Goal: Task Accomplishment & Management: Manage account settings

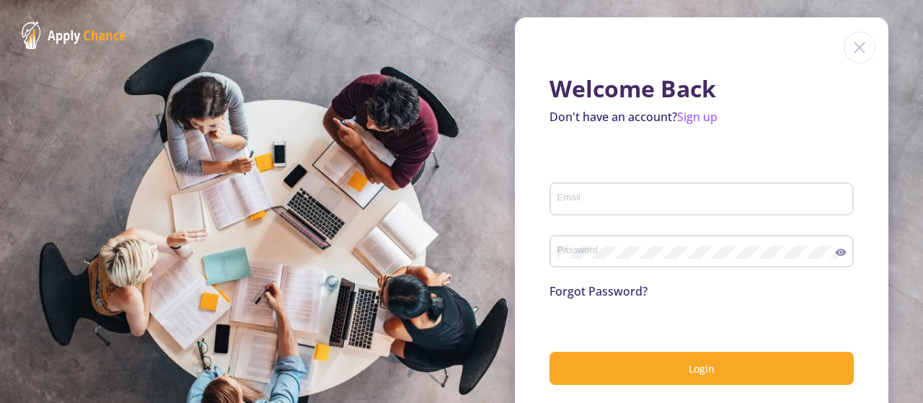
scroll to position [17, 0]
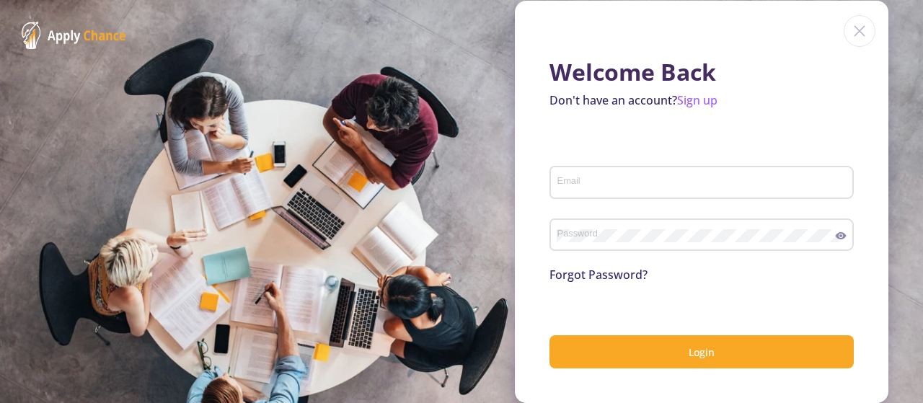
click at [596, 167] on div "Email" at bounding box center [702, 180] width 291 height 38
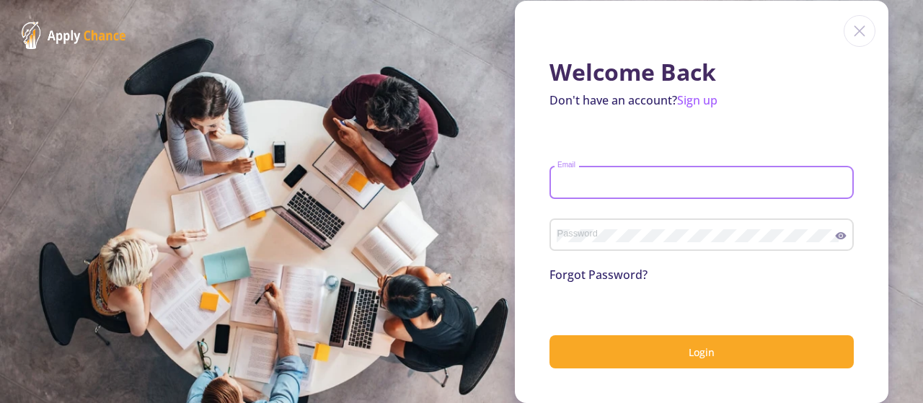
click at [589, 180] on input "Email" at bounding box center [704, 183] width 294 height 13
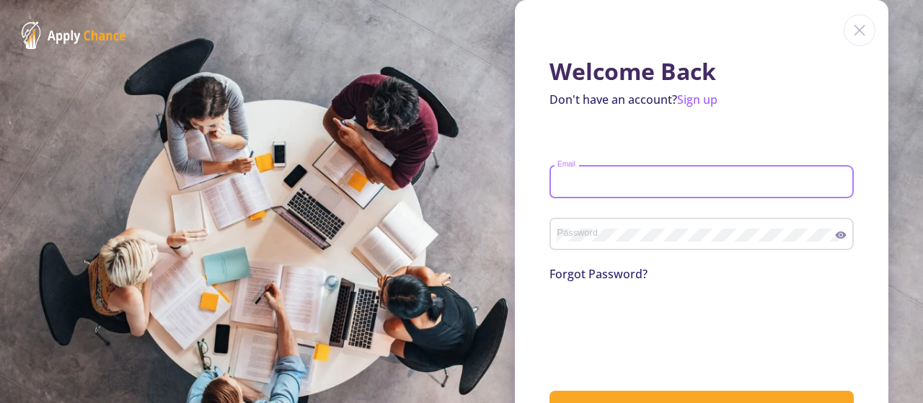
scroll to position [74, 0]
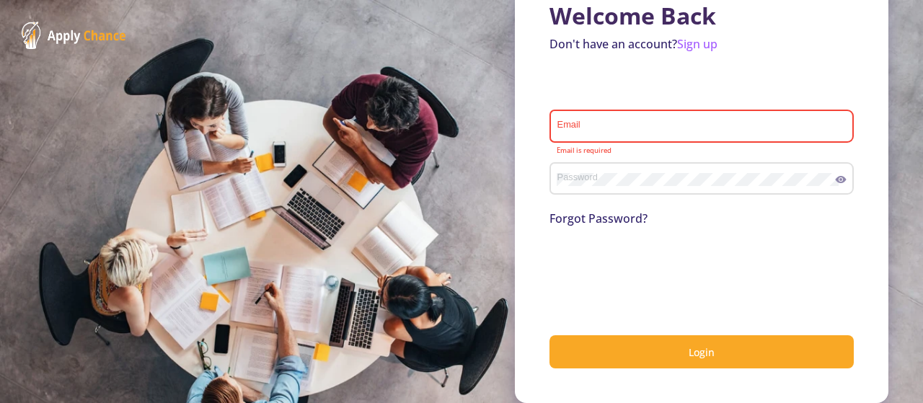
click at [594, 119] on div "Email" at bounding box center [702, 124] width 291 height 38
click at [596, 125] on input "Email" at bounding box center [704, 126] width 294 height 13
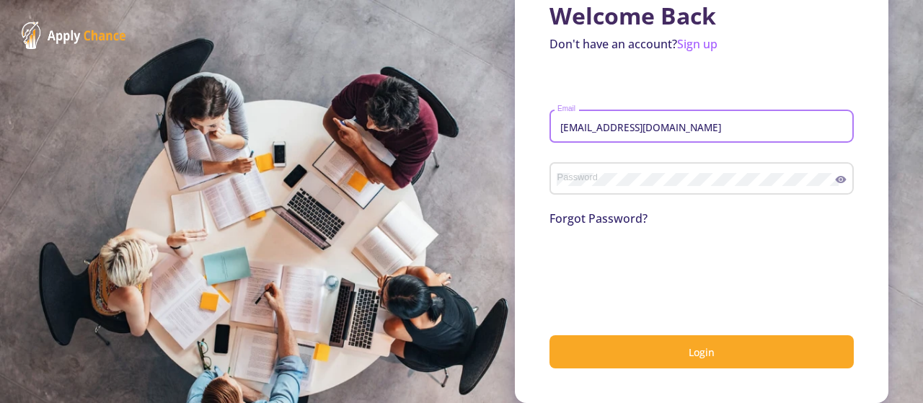
type input "[EMAIL_ADDRESS][DOMAIN_NAME]"
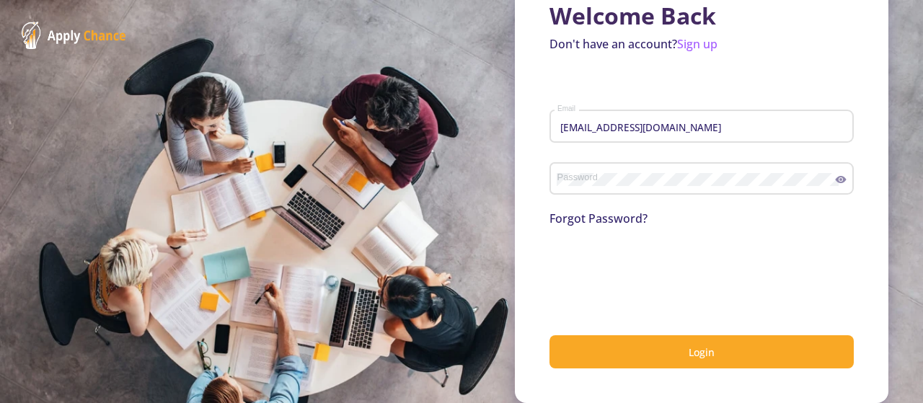
click at [593, 168] on div "Password" at bounding box center [696, 176] width 279 height 38
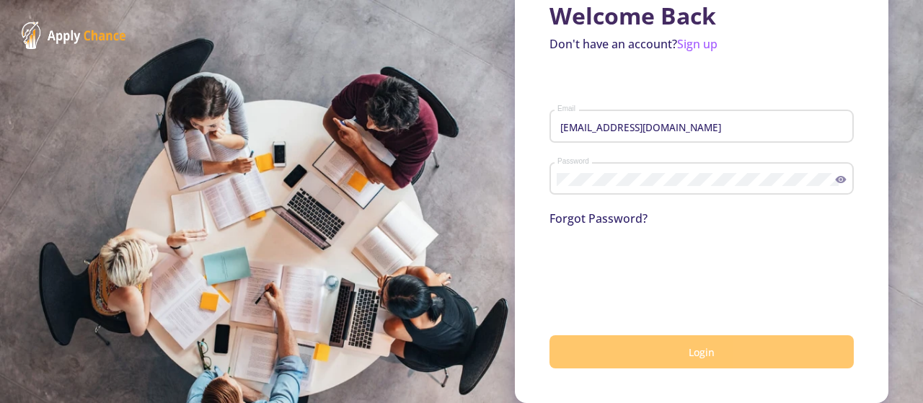
click at [637, 350] on button "Login" at bounding box center [702, 352] width 304 height 34
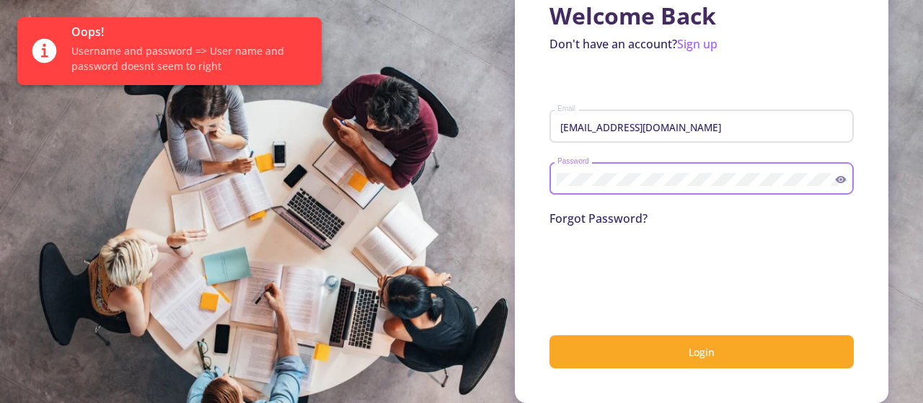
click at [491, 189] on section "Welcome Back Don't have an account? Sign up sorousharghan@gmail.com Email Passw…" at bounding box center [461, 201] width 923 height 403
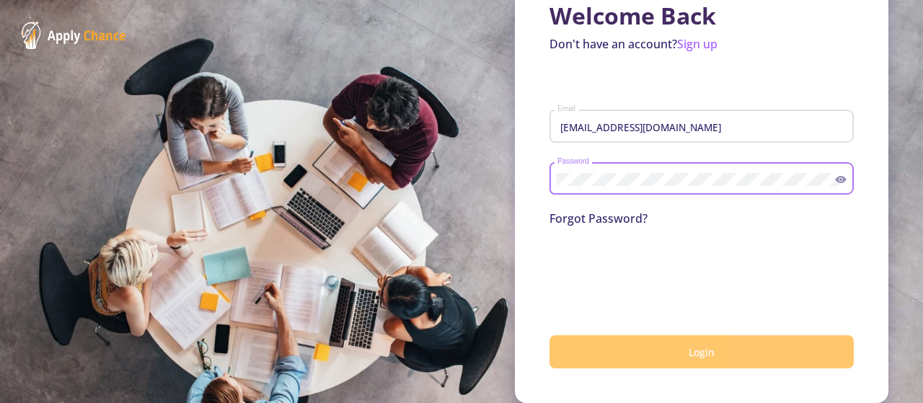
click at [620, 346] on button "Login" at bounding box center [702, 352] width 304 height 34
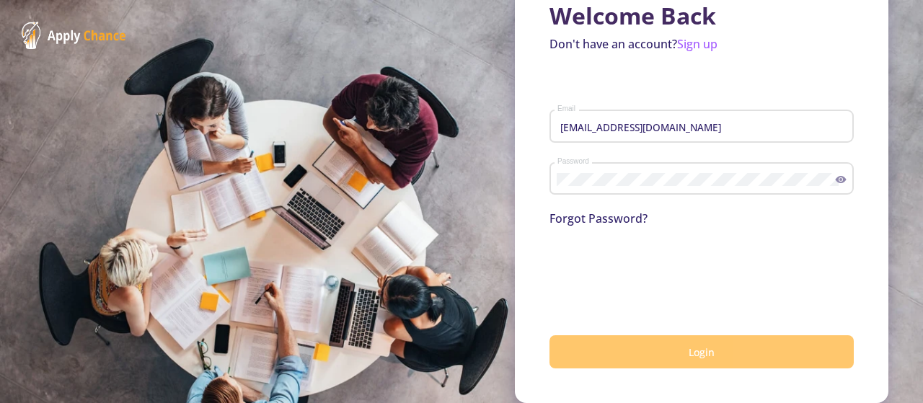
click at [689, 356] on span "Login" at bounding box center [702, 353] width 26 height 14
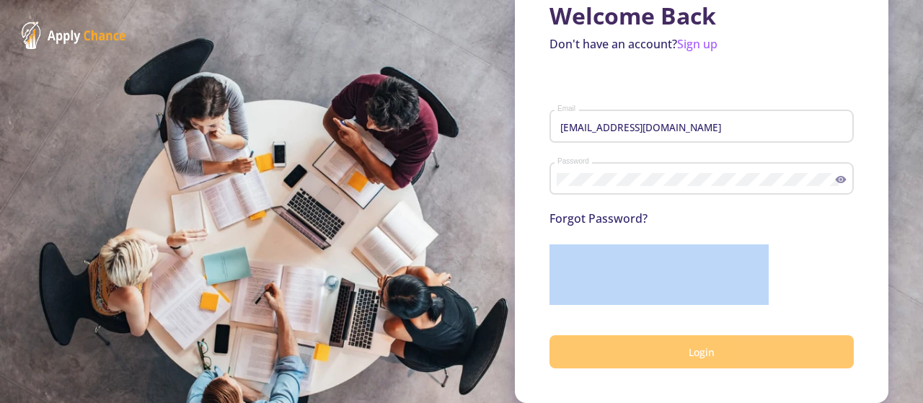
drag, startPoint x: 914, startPoint y: 250, endPoint x: 909, endPoint y: 221, distance: 28.6
click at [909, 221] on section "Welcome Back Don't have an account? Sign up sorousharghan@gmail.com Email Passw…" at bounding box center [461, 201] width 923 height 403
click at [648, 353] on button "Login" at bounding box center [702, 352] width 304 height 34
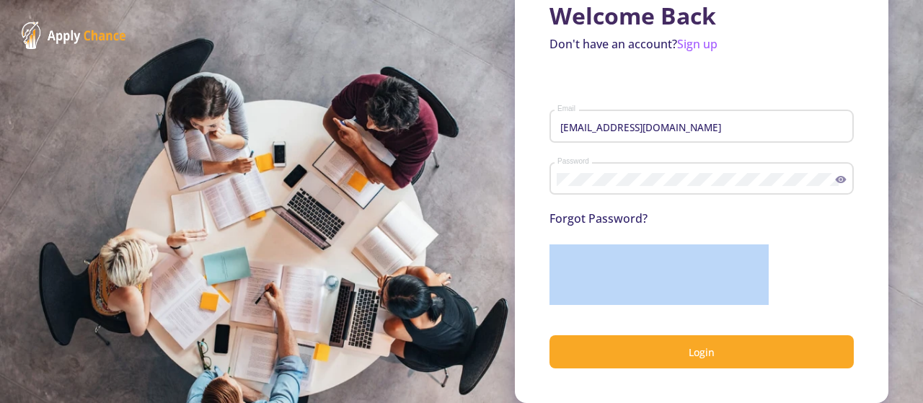
scroll to position [0, 0]
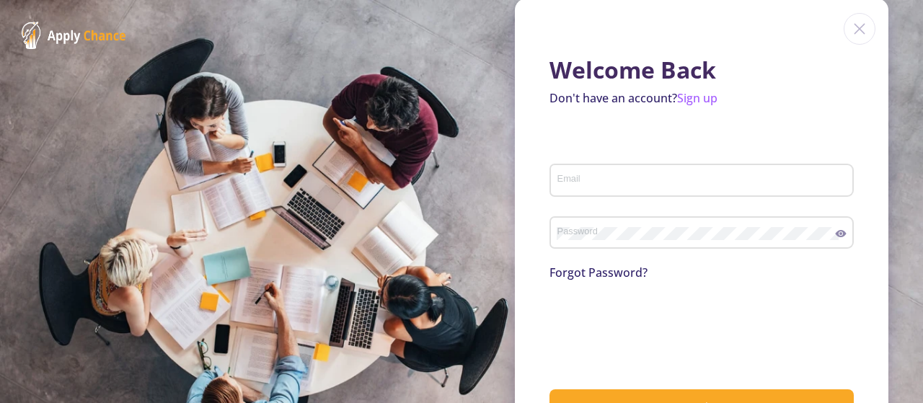
scroll to position [74, 0]
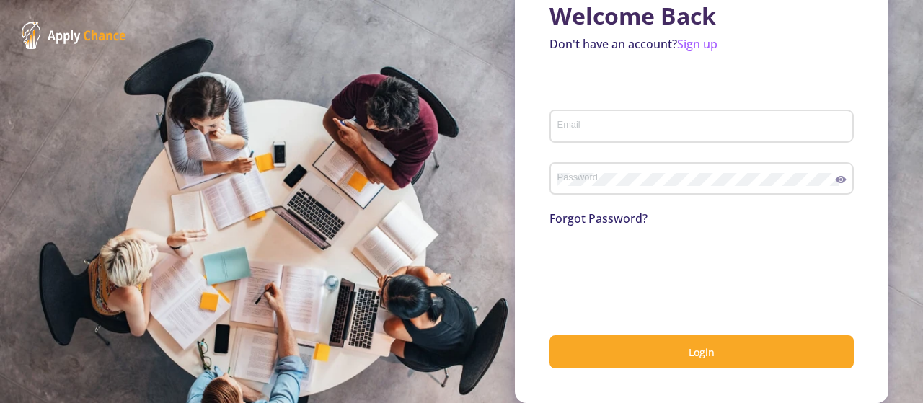
click at [620, 125] on input "Email" at bounding box center [704, 126] width 294 height 13
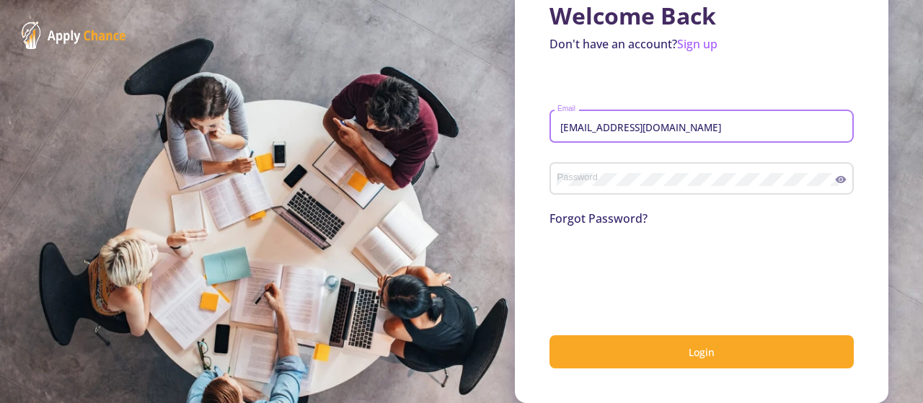
type input "[EMAIL_ADDRESS][DOMAIN_NAME]"
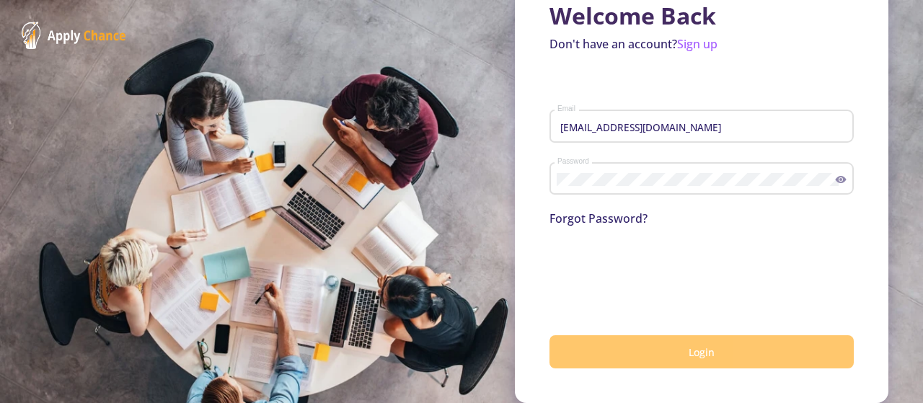
click at [628, 351] on button "Login" at bounding box center [702, 352] width 304 height 34
click at [632, 340] on button "Login" at bounding box center [702, 352] width 304 height 34
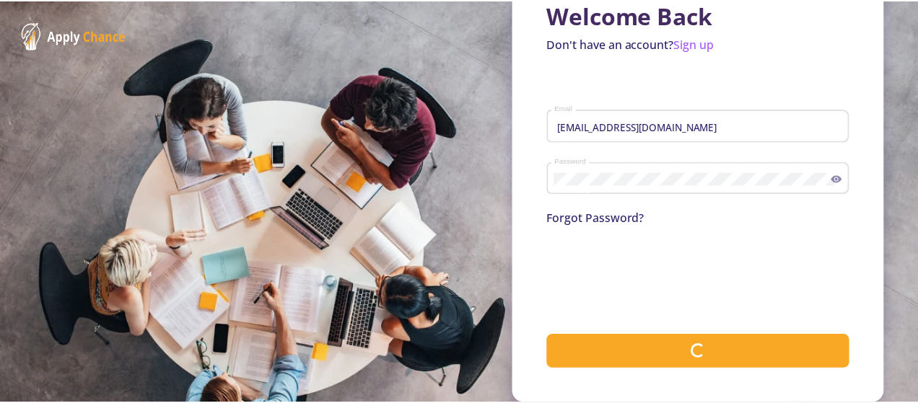
scroll to position [75, 0]
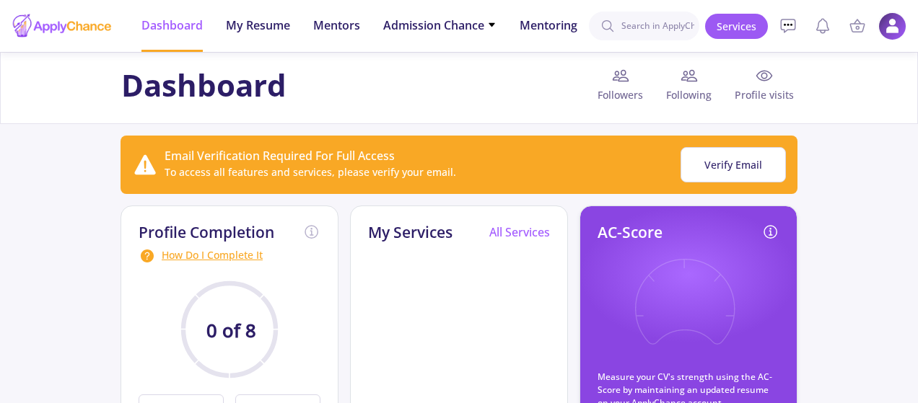
click at [890, 34] on img at bounding box center [892, 26] width 28 height 28
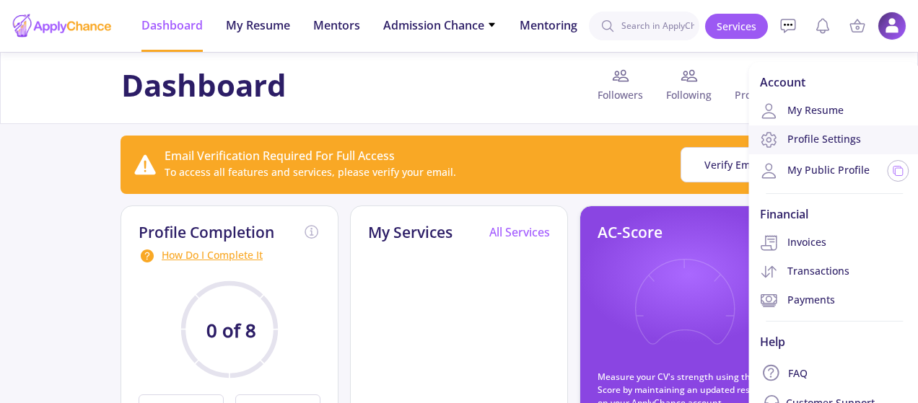
click at [838, 138] on link "Profile Settings" at bounding box center [834, 140] width 172 height 29
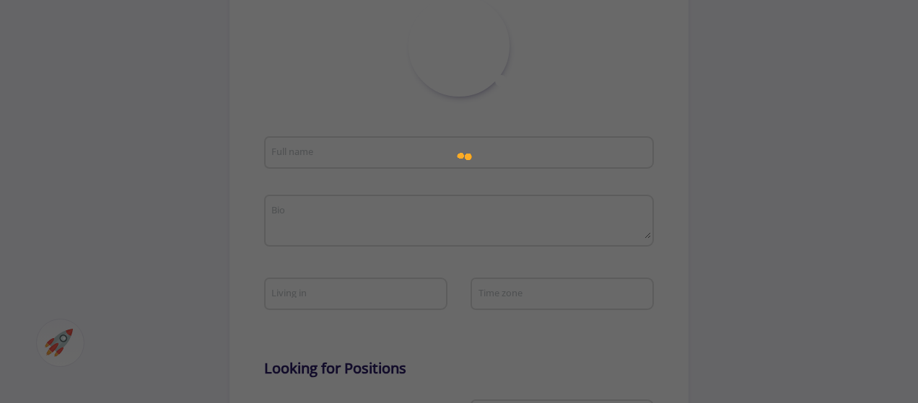
type input "soroush arghan"
type textarea "-"
type input "(UTC-12:00) International Date Line West"
type input "sorousharghan"
type input "[EMAIL_ADDRESS][DOMAIN_NAME]"
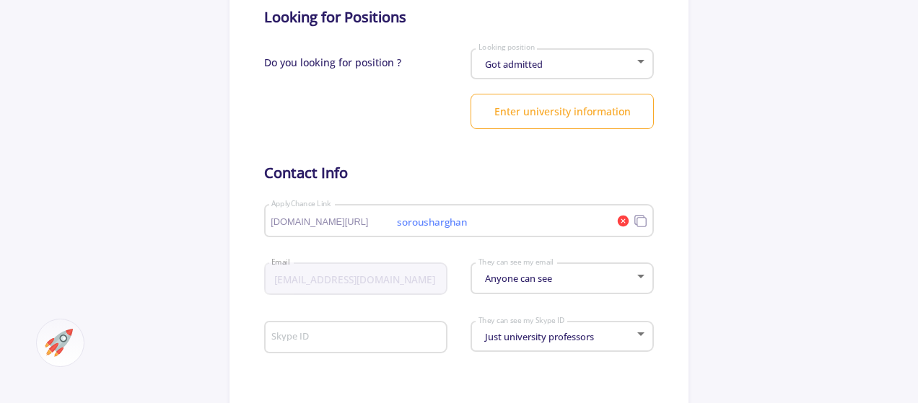
type input "[GEOGRAPHIC_DATA]"
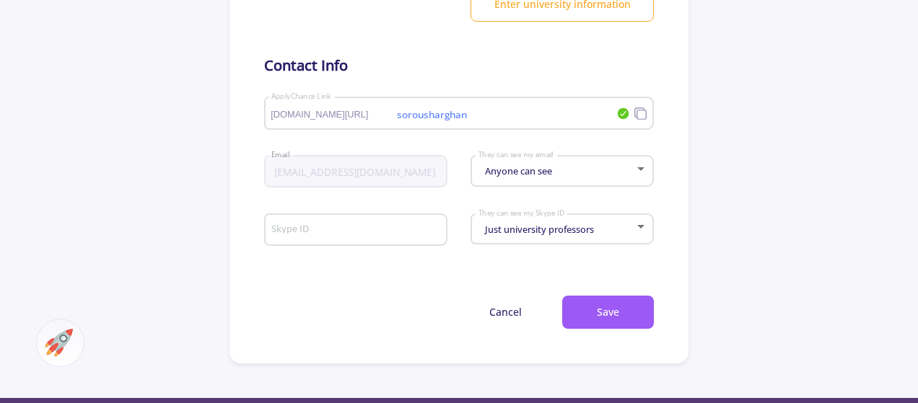
scroll to position [768, 0]
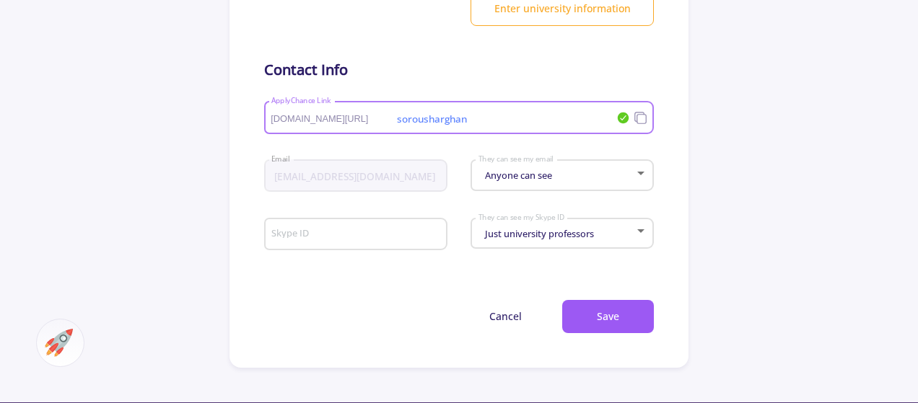
drag, startPoint x: 493, startPoint y: 120, endPoint x: 400, endPoint y: 122, distance: 93.8
click at [400, 122] on input "sorousharghan" at bounding box center [437, 118] width 333 height 13
type input "s"
click at [523, 69] on h5 "Contact Info" at bounding box center [459, 69] width 390 height 17
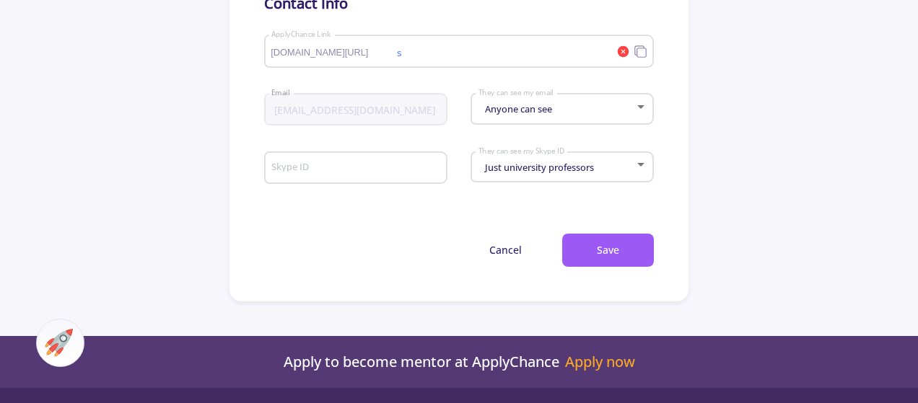
scroll to position [856, 0]
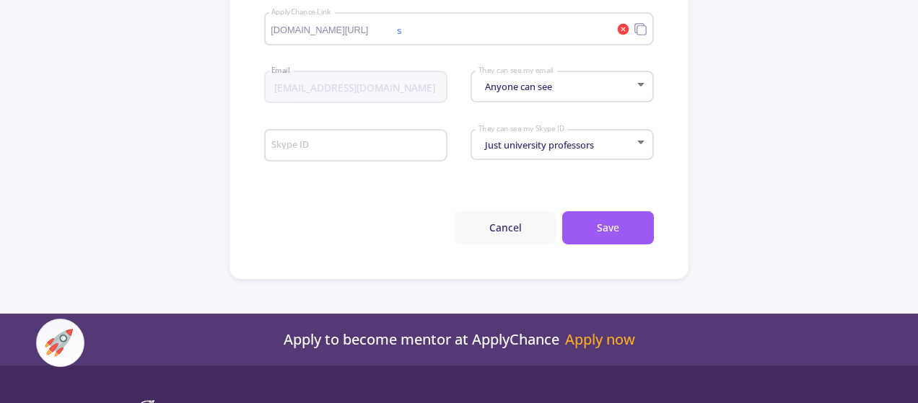
click at [514, 229] on button "Cancel" at bounding box center [505, 228] width 102 height 34
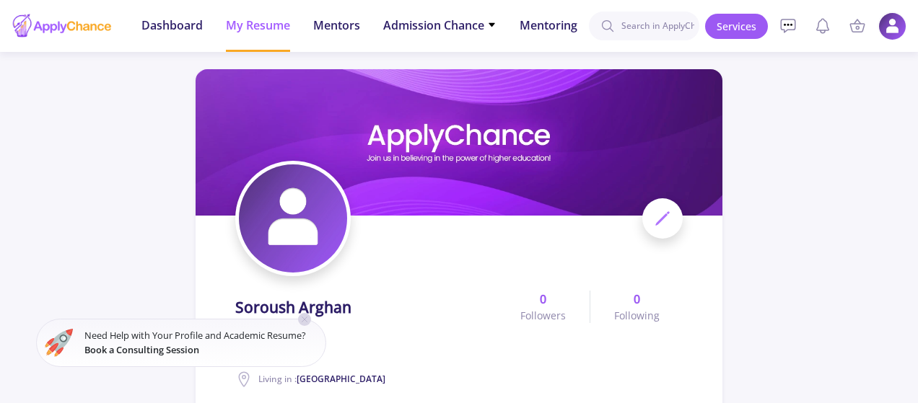
click at [887, 27] on img at bounding box center [892, 26] width 28 height 28
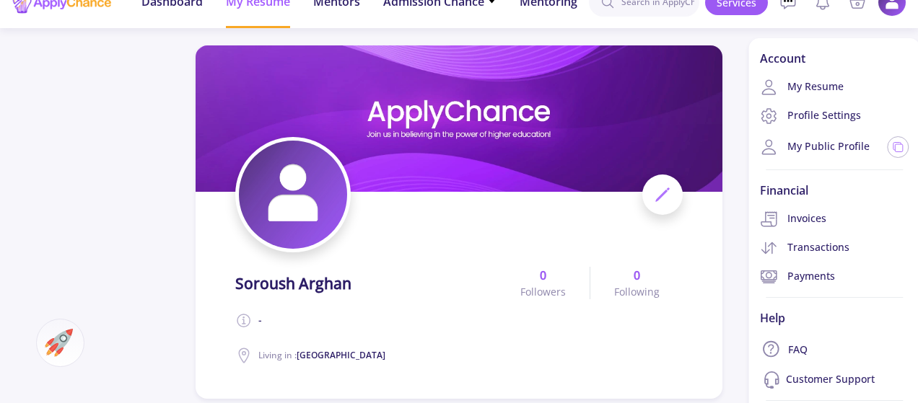
scroll to position [4, 0]
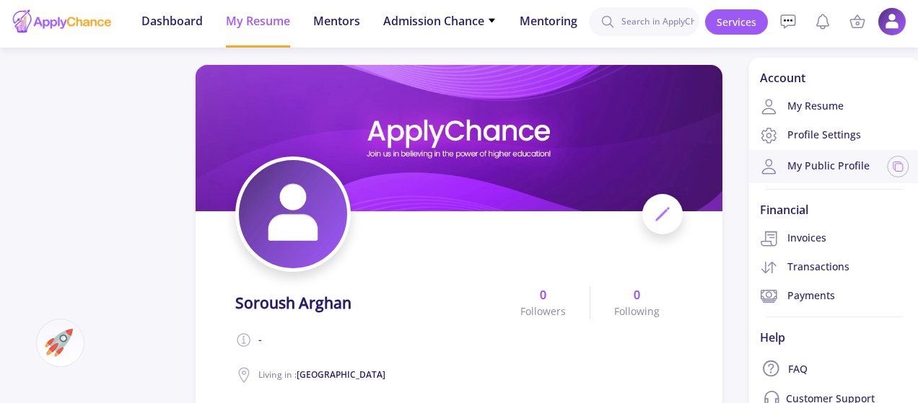
click at [809, 159] on link "My Public Profile" at bounding box center [815, 166] width 110 height 17
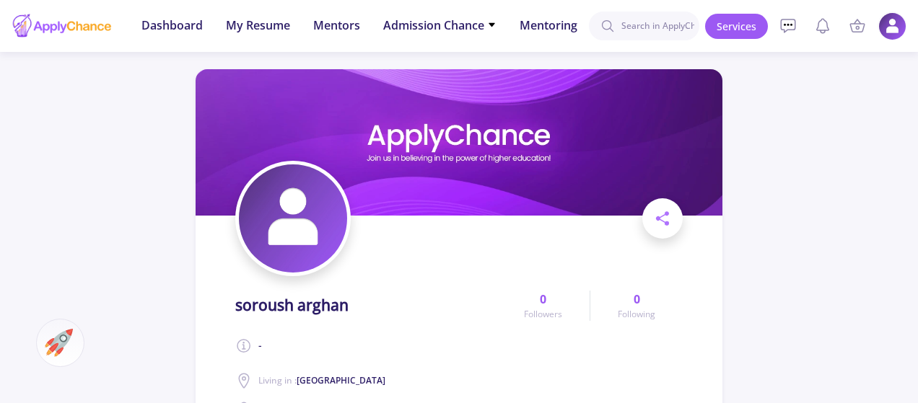
click at [894, 22] on img at bounding box center [892, 26] width 28 height 28
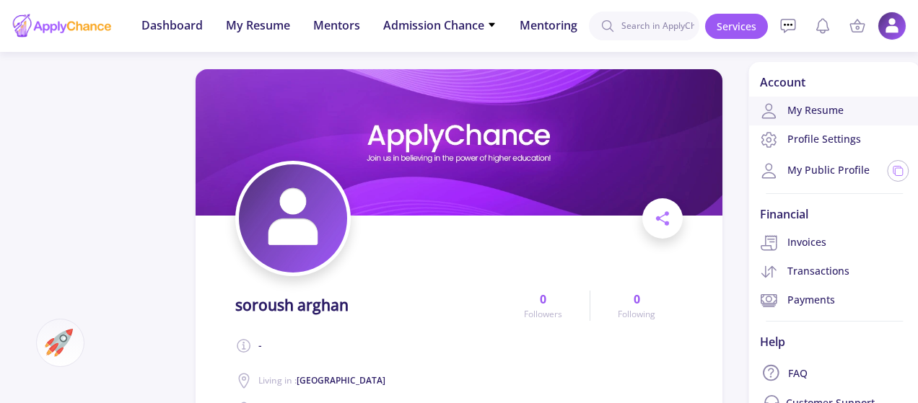
click at [835, 110] on link "My Resume" at bounding box center [834, 111] width 172 height 29
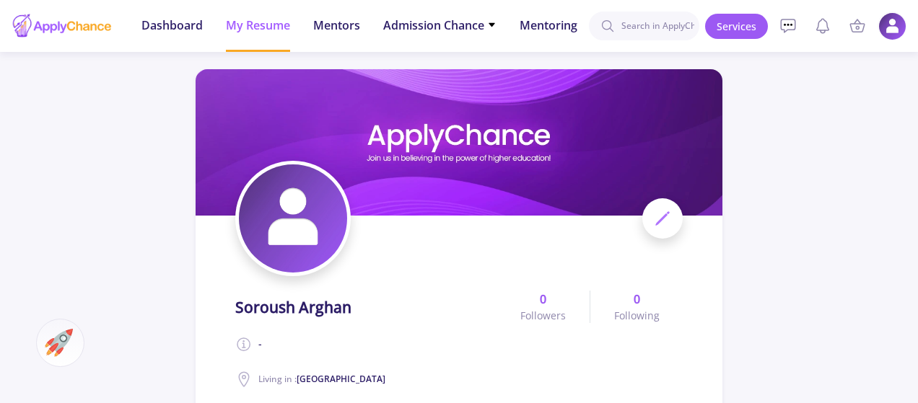
click at [882, 28] on img at bounding box center [892, 26] width 28 height 28
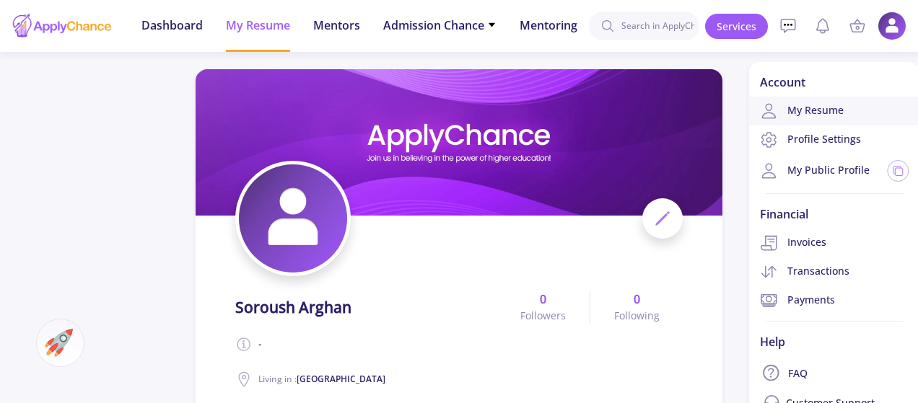
click at [868, 119] on link "My Resume" at bounding box center [834, 111] width 172 height 29
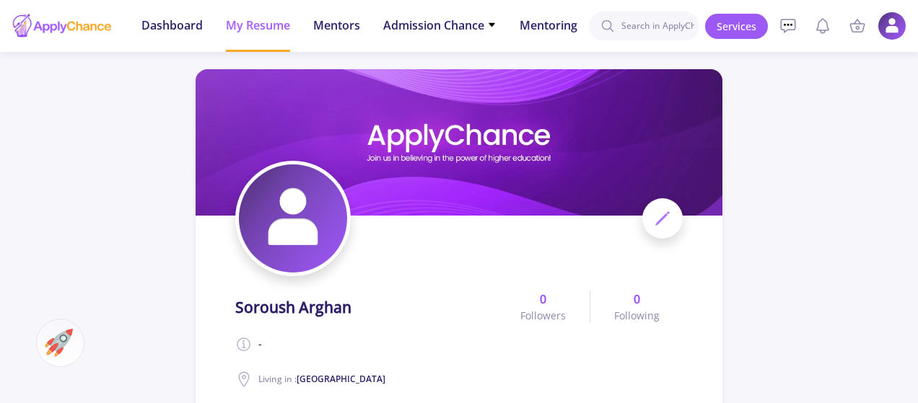
click at [669, 210] on icon at bounding box center [662, 218] width 17 height 17
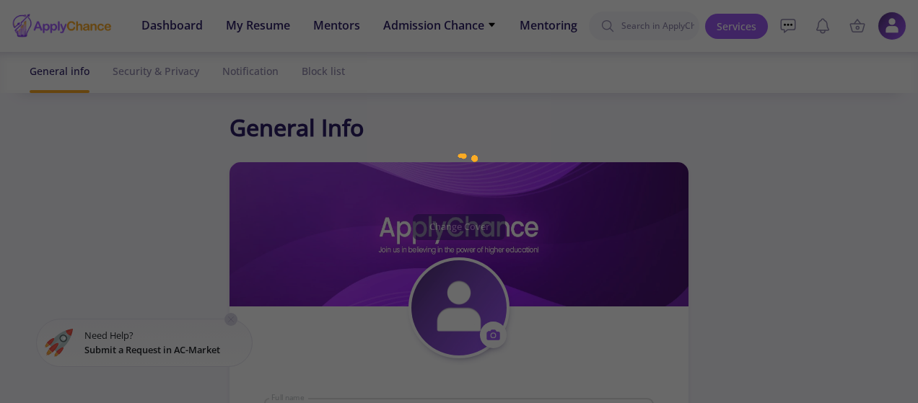
type input "soroush arghan"
type textarea "-"
type input "[GEOGRAPHIC_DATA]"
type input "(UTC-12:00) International Date Line West"
type input "sorousharghan"
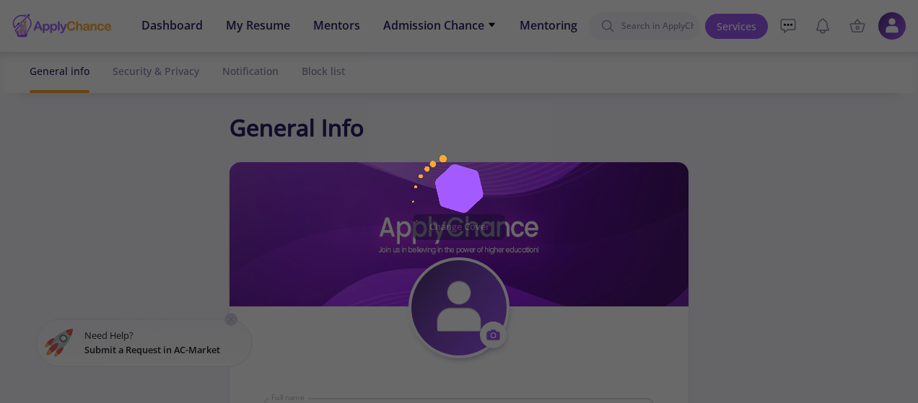
type input "[EMAIL_ADDRESS][DOMAIN_NAME]"
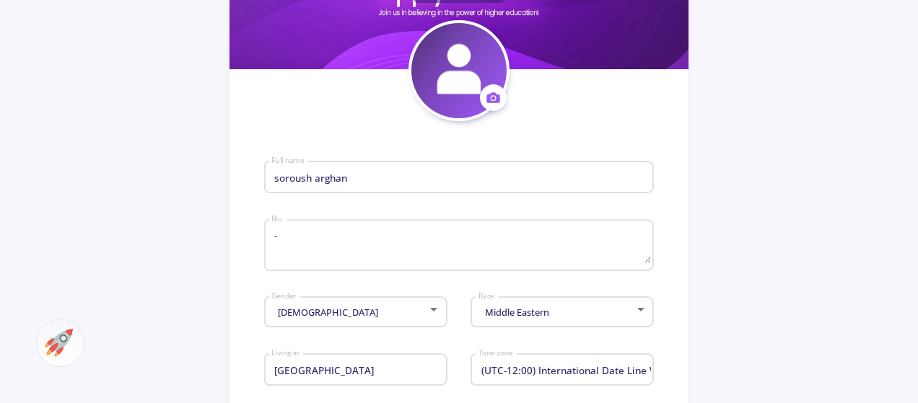
scroll to position [248, 0]
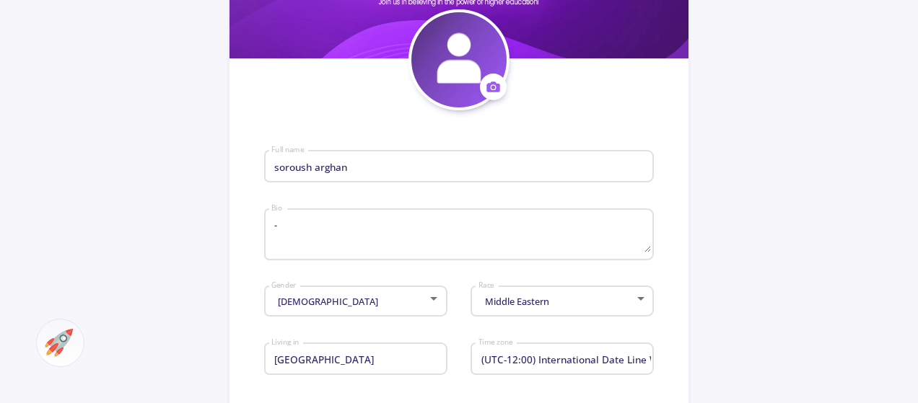
click at [373, 167] on input "soroush arghan" at bounding box center [460, 167] width 379 height 13
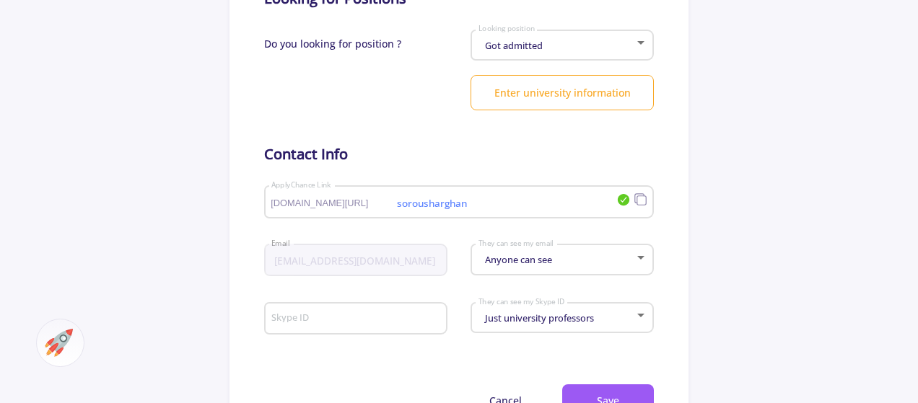
scroll to position [801, 0]
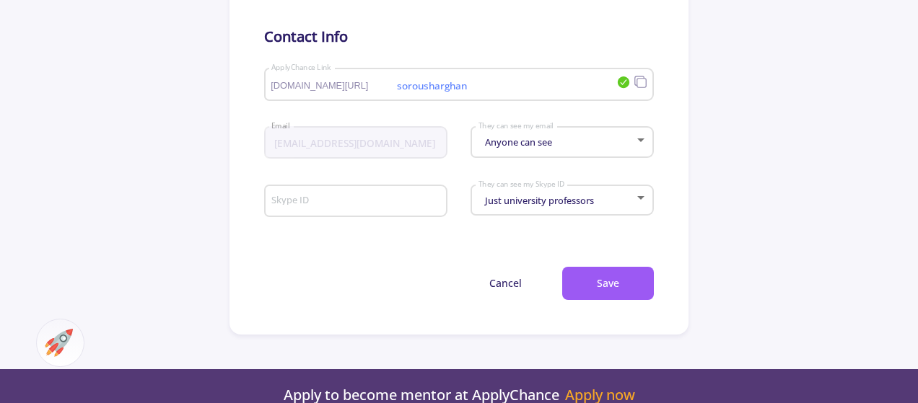
type input "s"
click at [476, 84] on input "sorousharghan" at bounding box center [437, 85] width 333 height 13
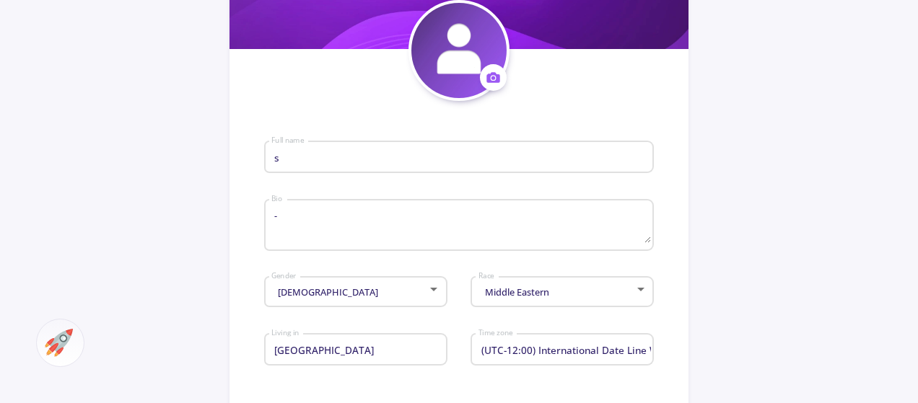
scroll to position [114, 0]
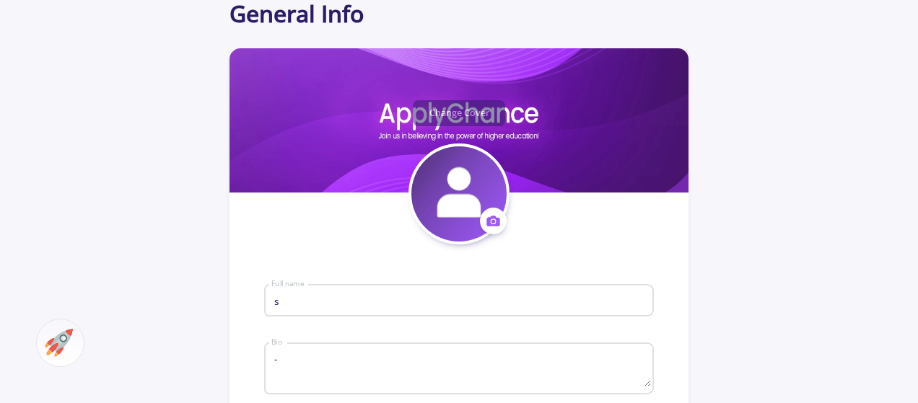
type input "ssada"
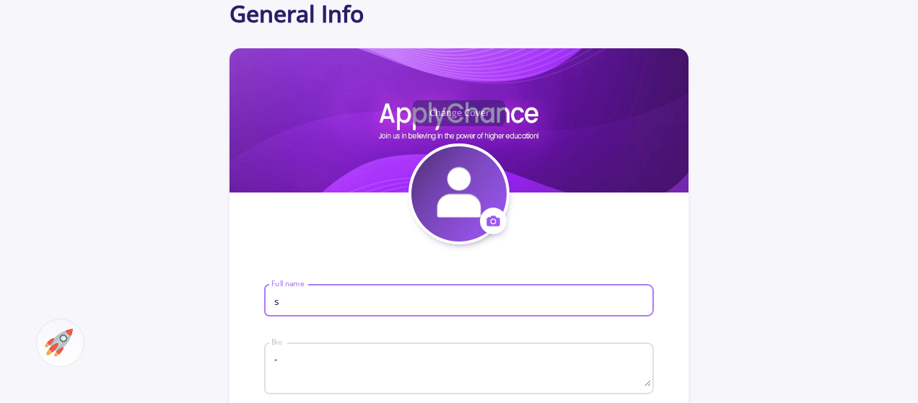
click at [363, 301] on input "s" at bounding box center [460, 301] width 379 height 13
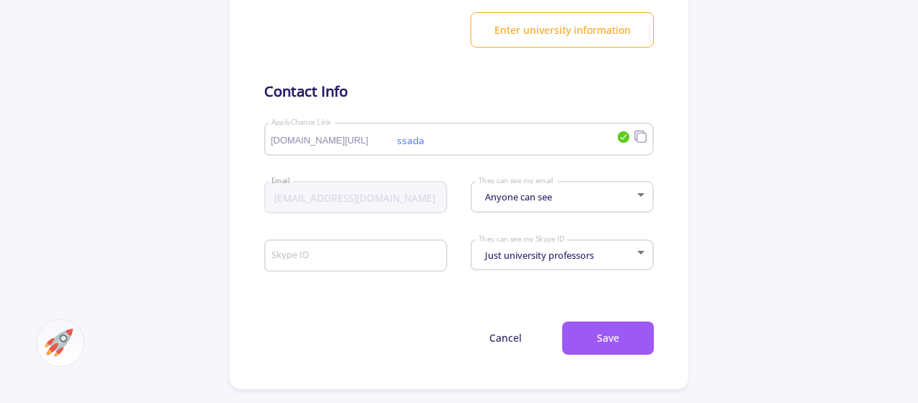
scroll to position [838, 0]
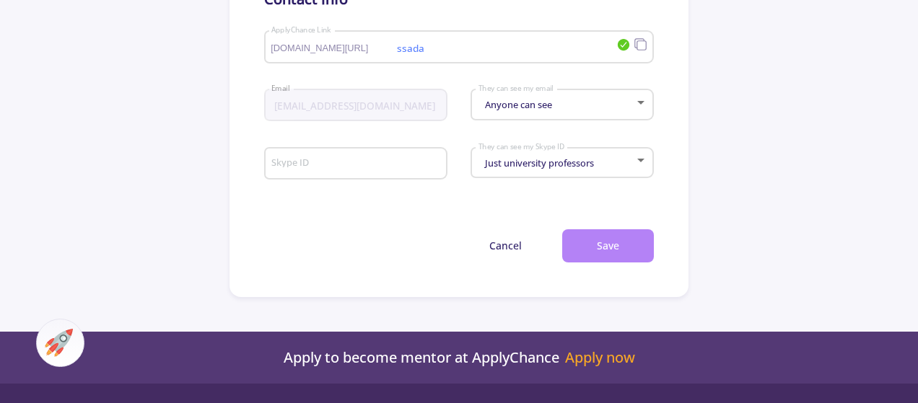
type input "saada"
click at [590, 244] on button "Save" at bounding box center [608, 246] width 92 height 34
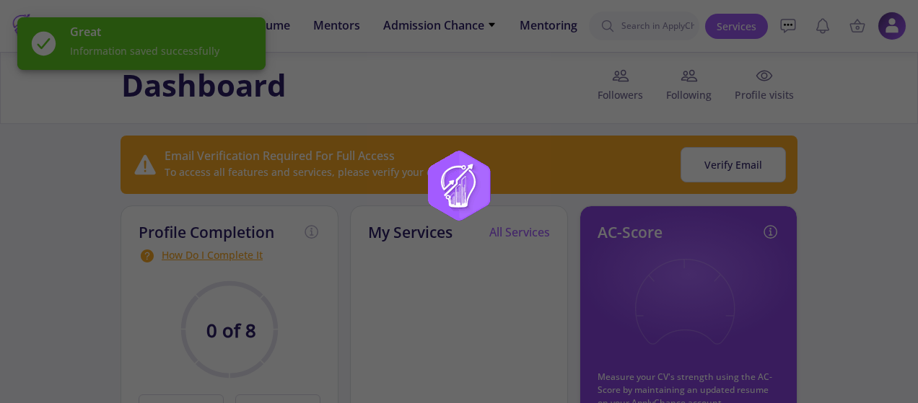
click at [890, 27] on div at bounding box center [459, 201] width 918 height 403
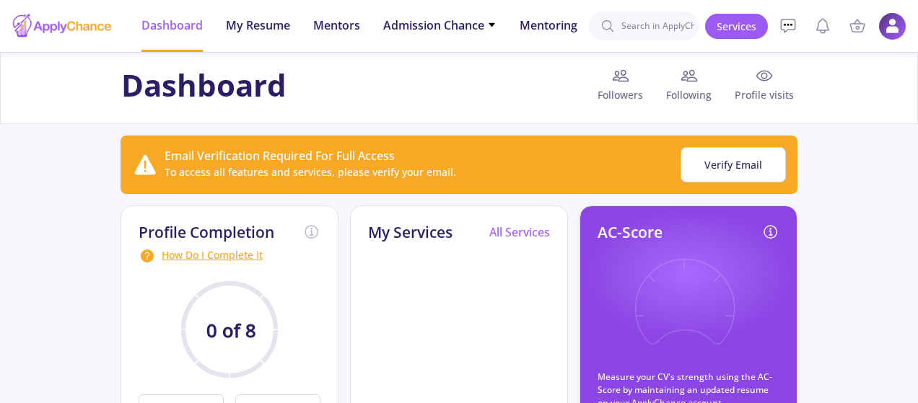
click at [877, 23] on link at bounding box center [891, 26] width 29 height 29
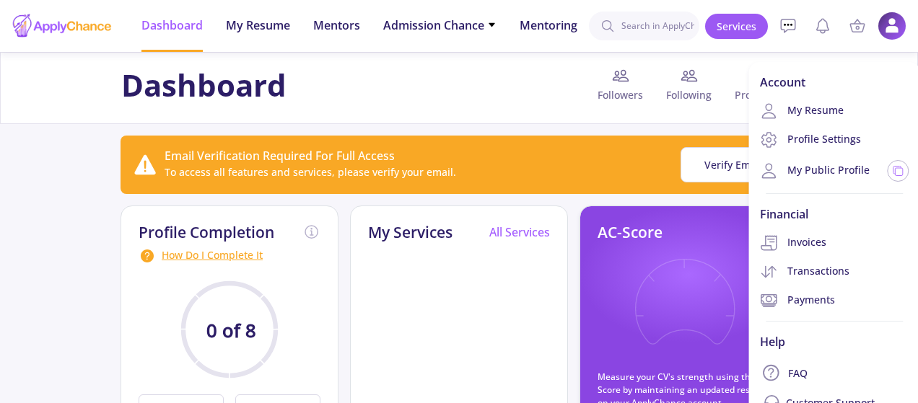
drag, startPoint x: 877, startPoint y: 23, endPoint x: 825, endPoint y: 100, distance: 93.0
click at [877, 40] on li "Services Account My Resume Profile Settings My Public Profile Financial Invoice…" at bounding box center [891, 26] width 29 height 29
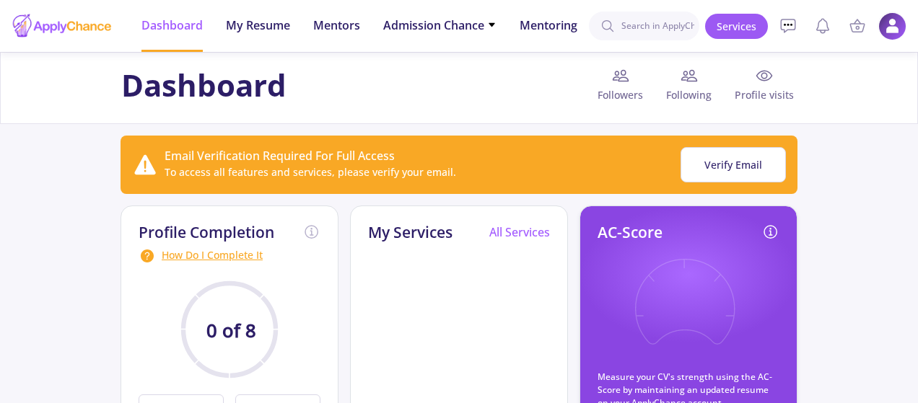
click at [888, 37] on img at bounding box center [892, 26] width 28 height 28
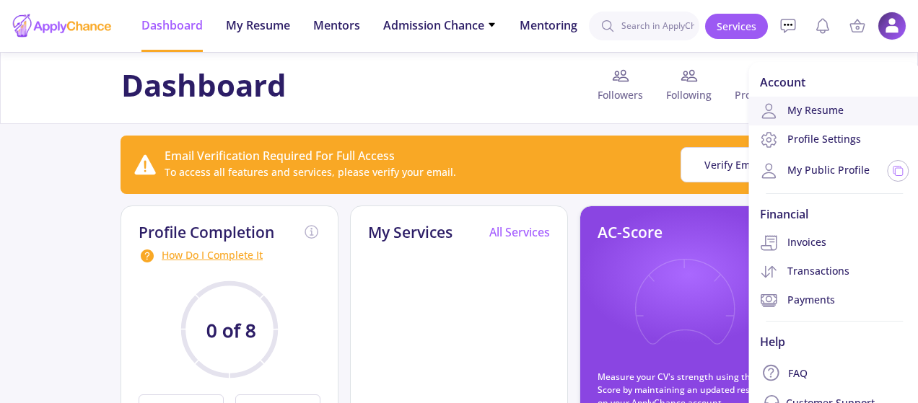
click at [816, 105] on link "My Resume" at bounding box center [834, 111] width 172 height 29
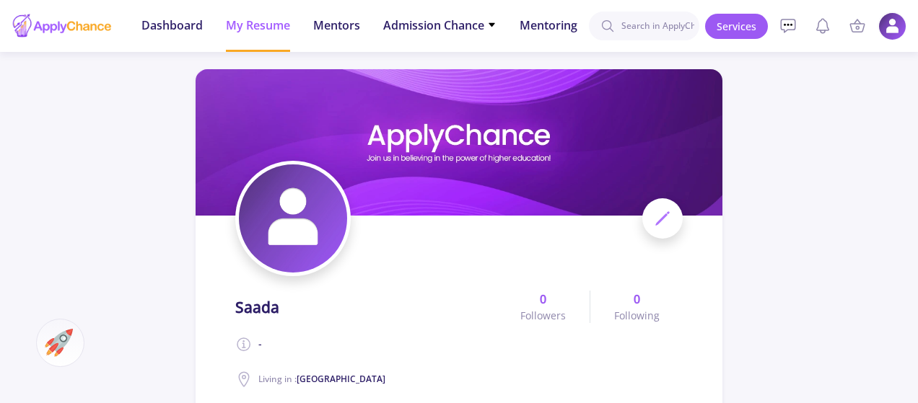
click at [887, 36] on img at bounding box center [892, 26] width 28 height 28
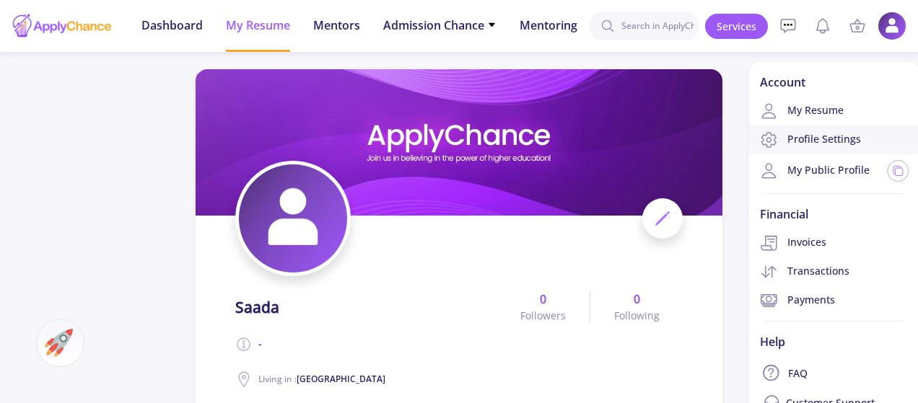
click at [841, 139] on link "Profile Settings" at bounding box center [834, 140] width 172 height 29
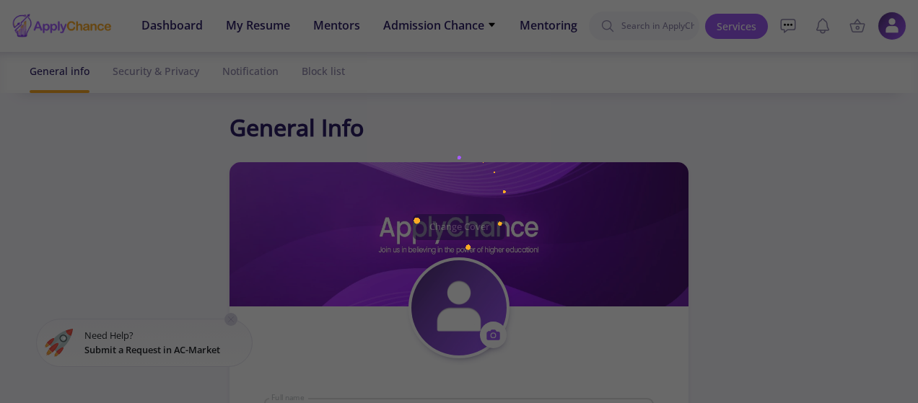
type input "saada"
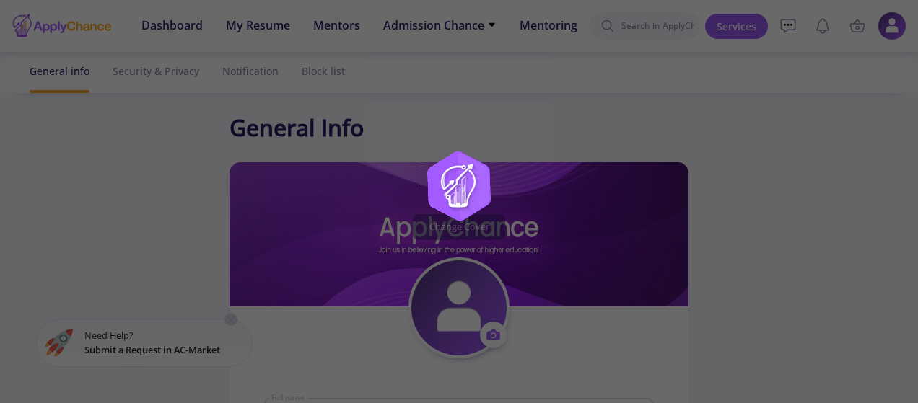
type textarea "-"
type input "[GEOGRAPHIC_DATA]"
type input "(UTC-12:00) International Date Line West"
type input "ssada"
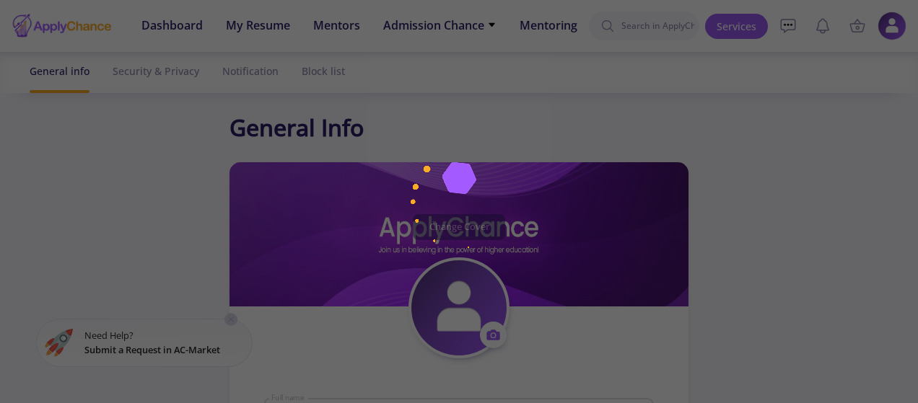
type input "[EMAIL_ADDRESS][DOMAIN_NAME]"
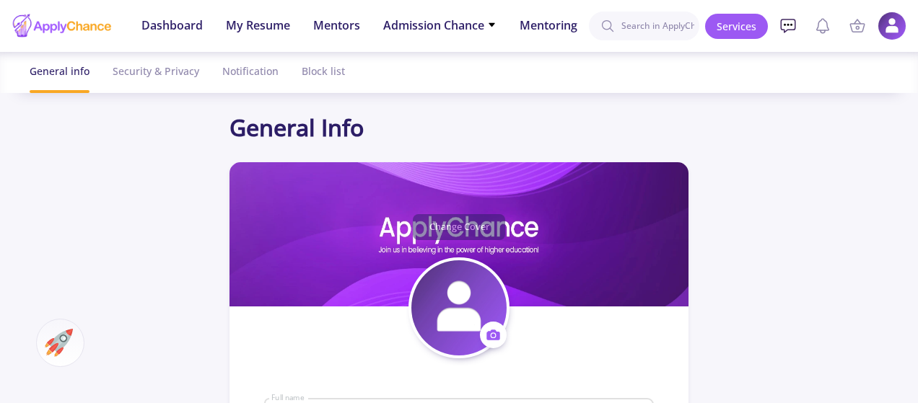
click at [788, 24] on circle at bounding box center [788, 25] width 2 height 2
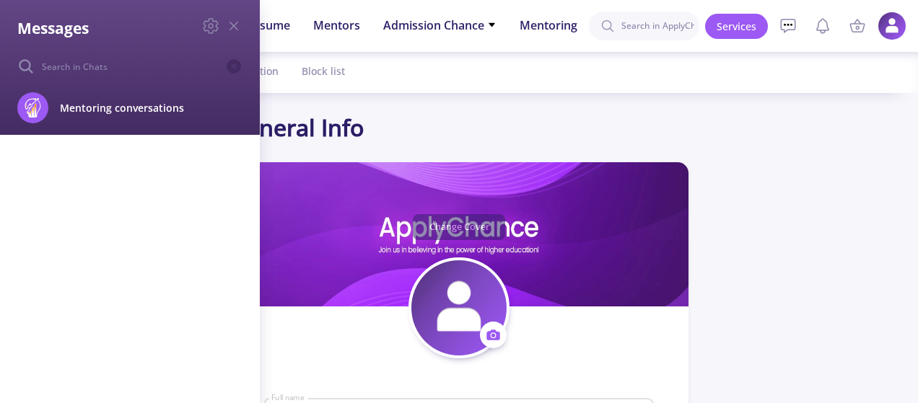
click at [833, 27] on div "Messages Mentoring conversations Block" at bounding box center [459, 201] width 918 height 403
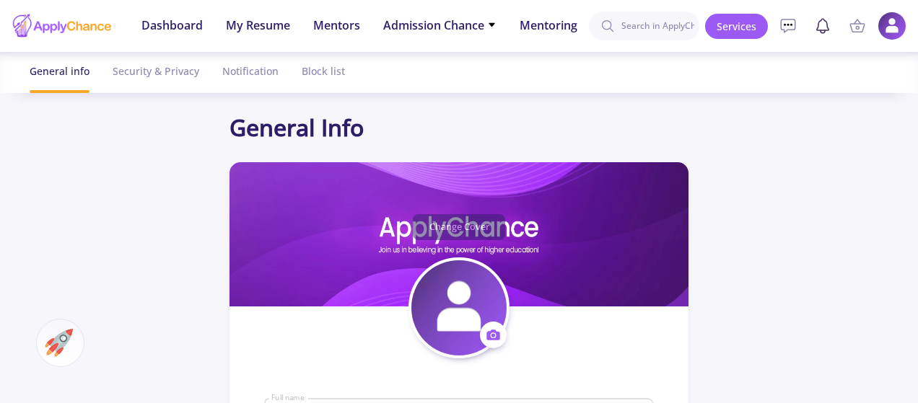
click at [830, 27] on icon at bounding box center [822, 25] width 17 height 17
click at [855, 25] on icon at bounding box center [856, 25] width 17 height 17
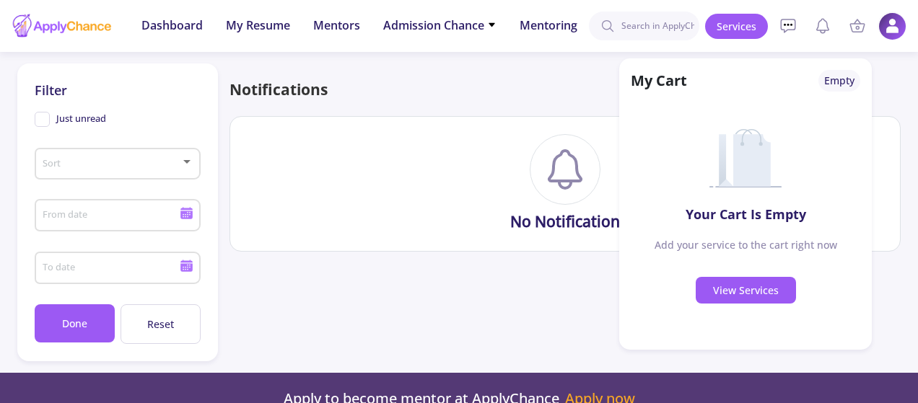
click at [883, 25] on img at bounding box center [892, 26] width 28 height 28
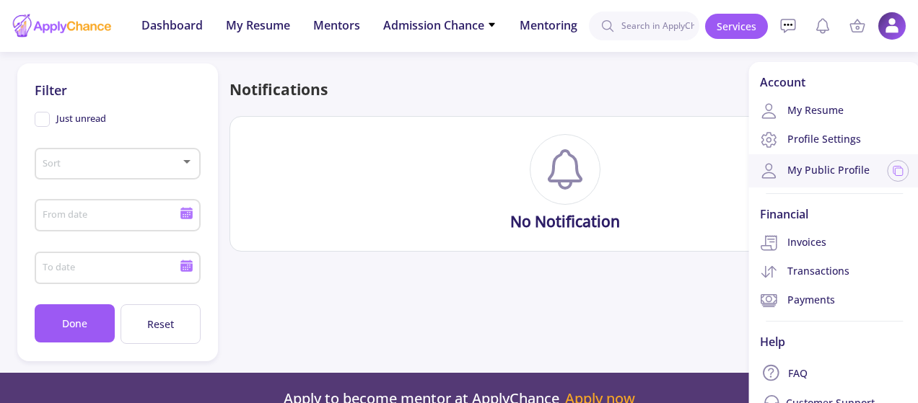
click at [844, 168] on link "My Public Profile" at bounding box center [815, 170] width 110 height 17
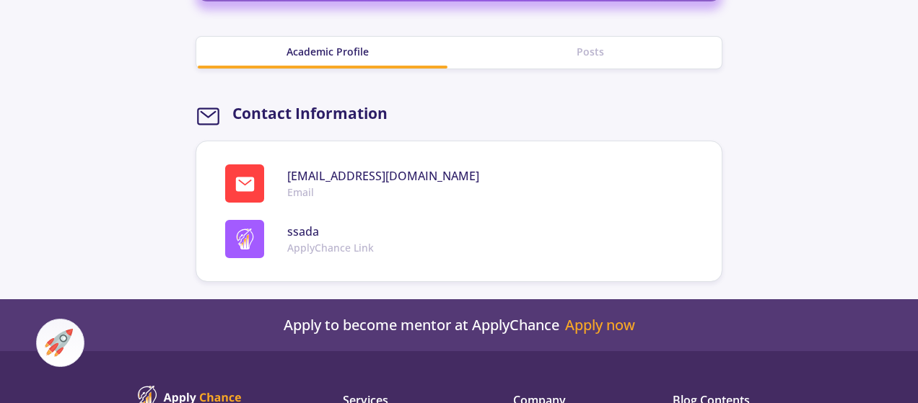
scroll to position [546, 0]
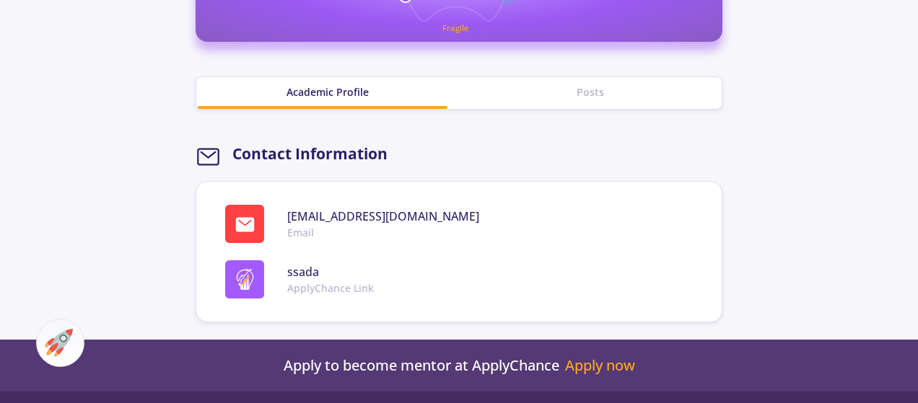
click at [579, 90] on div "Posts" at bounding box center [590, 91] width 263 height 15
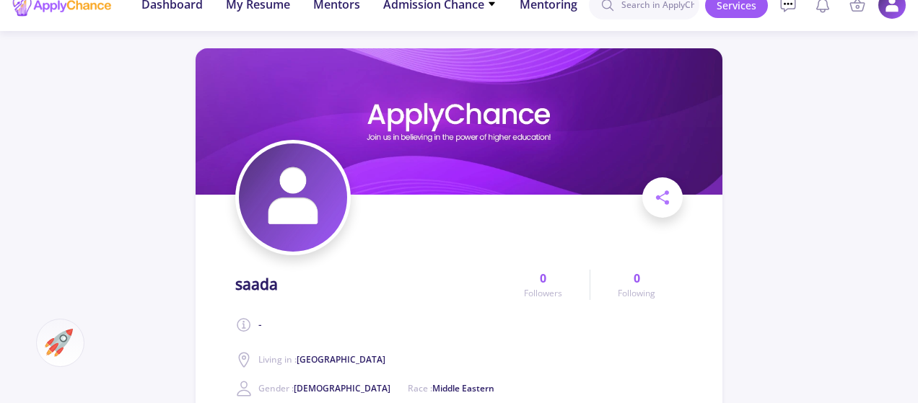
scroll to position [0, 0]
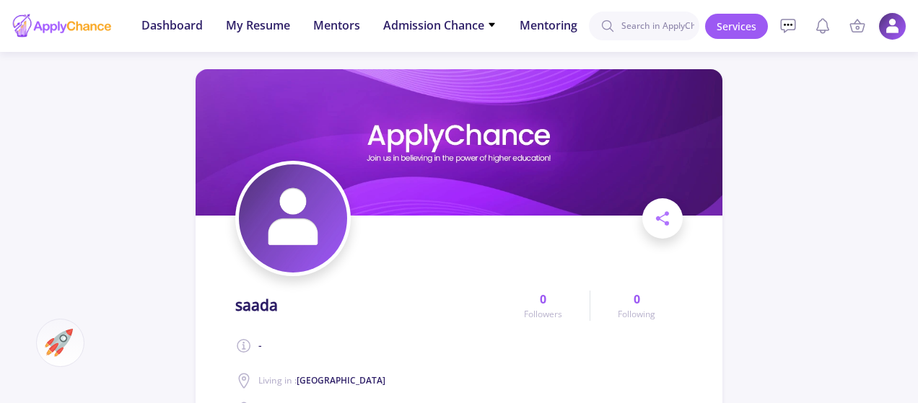
click at [893, 14] on img at bounding box center [892, 26] width 28 height 28
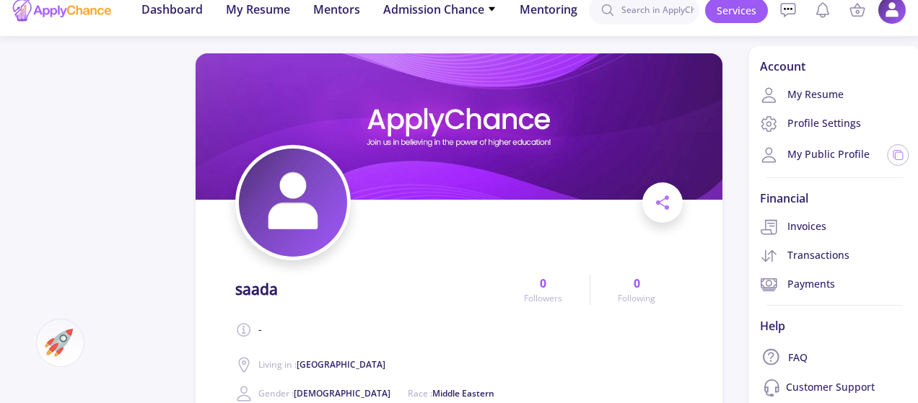
scroll to position [1, 0]
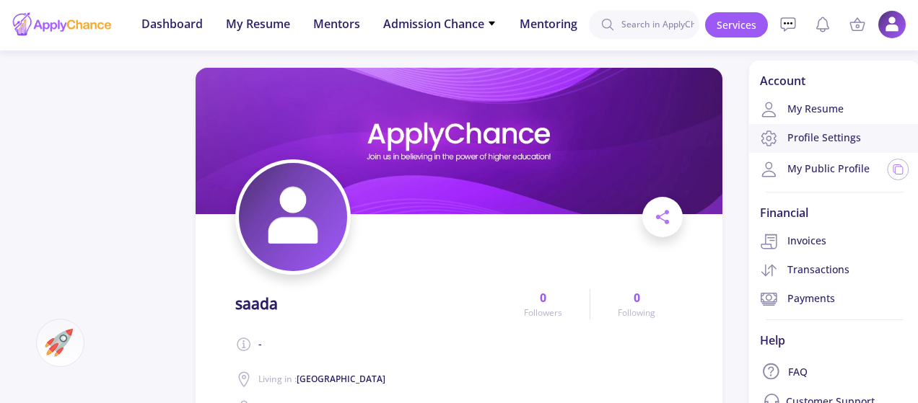
click at [841, 139] on link "Profile Settings" at bounding box center [834, 138] width 172 height 29
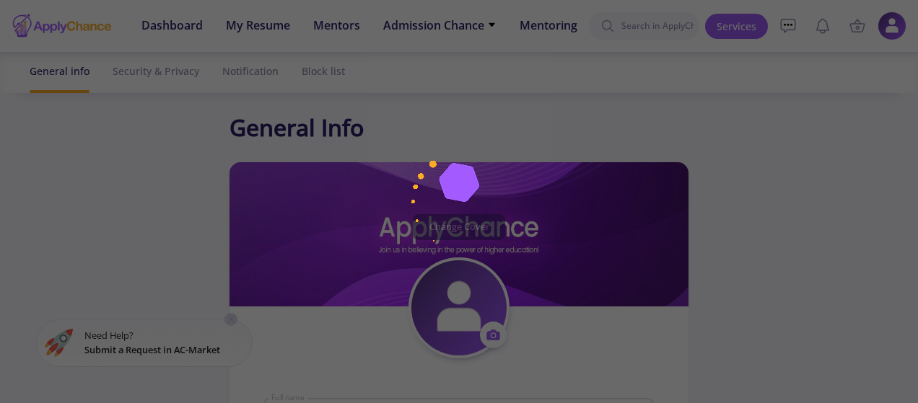
type input "saada"
type textarea "-"
type input "[GEOGRAPHIC_DATA]"
type input "(UTC-12:00) International Date Line West"
type input "ssada"
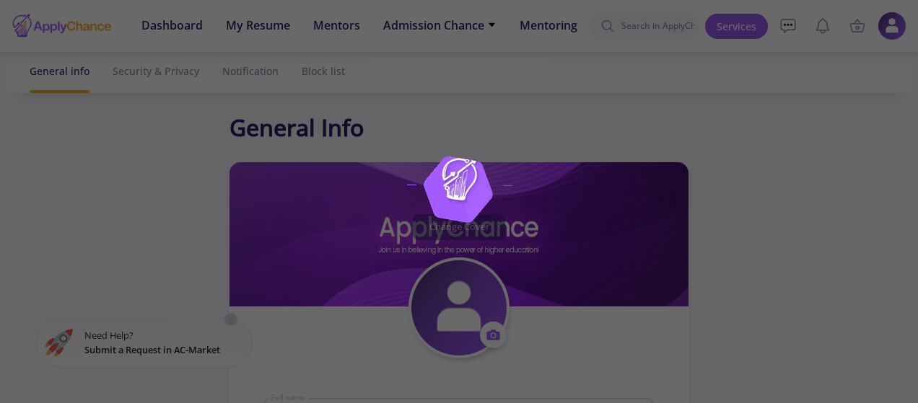
type input "[EMAIL_ADDRESS][DOMAIN_NAME]"
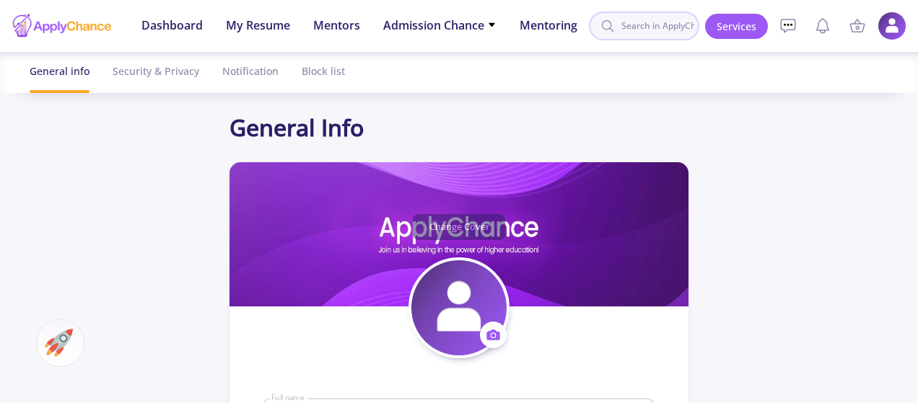
click at [638, 29] on input at bounding box center [644, 26] width 110 height 29
drag, startPoint x: 638, startPoint y: 34, endPoint x: 607, endPoint y: 27, distance: 31.0
click at [607, 27] on form "de" at bounding box center [644, 26] width 110 height 29
paste input "lete account"
type input "delete account"
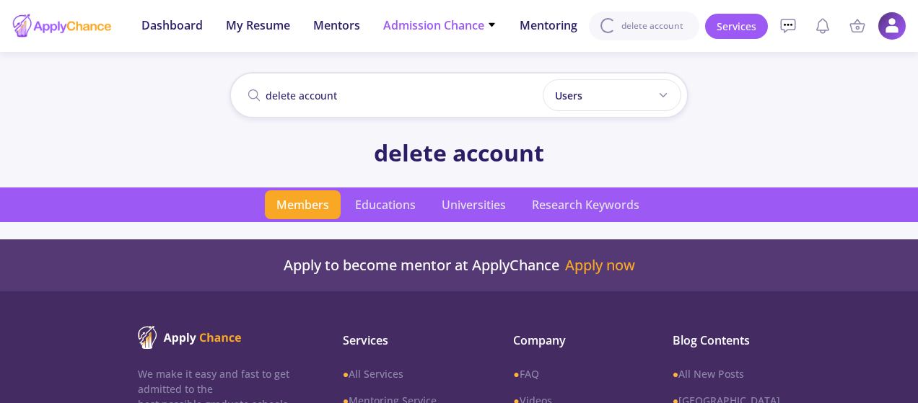
click at [454, 35] on li "Admission Chance With Minimum Requirements Only My Chance of Admission" at bounding box center [439, 26] width 113 height 52
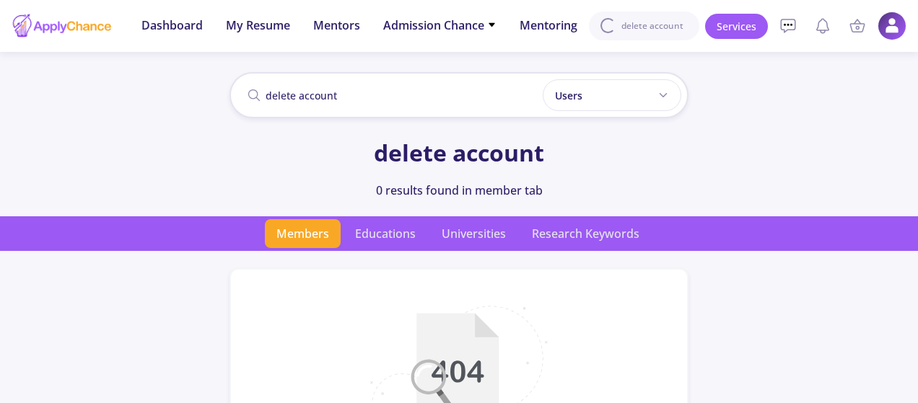
click at [898, 43] on ul "Services My Cart Empty Your Cart Is Empty Add your service to the cart right no…" at bounding box center [805, 26] width 201 height 52
click at [893, 30] on img at bounding box center [892, 26] width 28 height 28
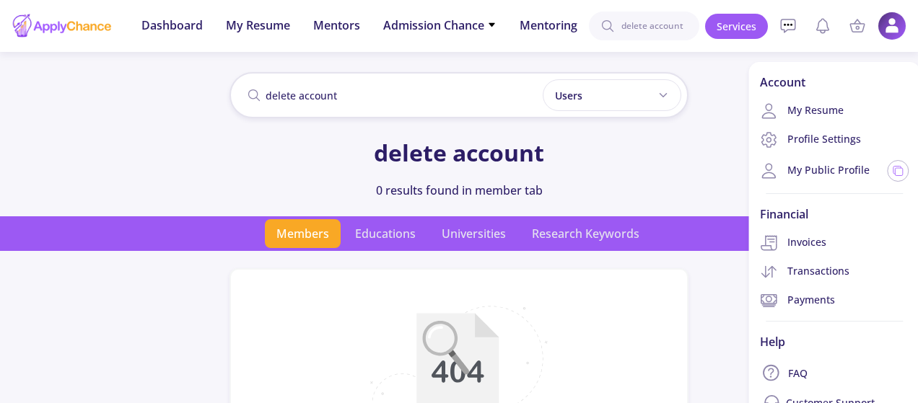
scroll to position [44, 0]
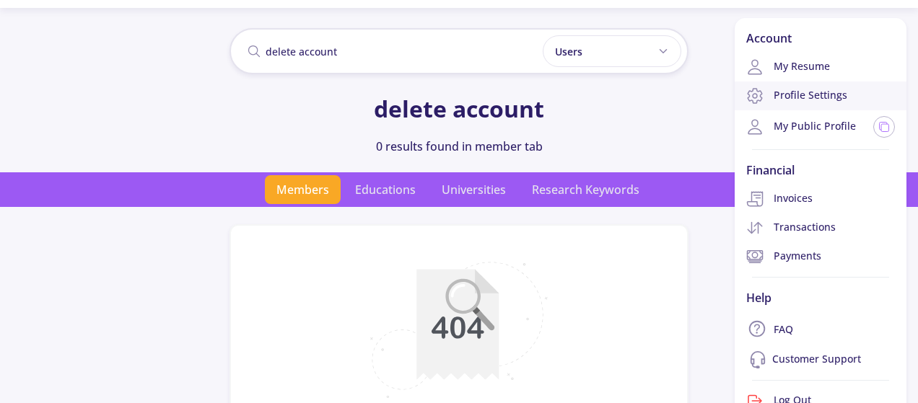
click at [812, 97] on link "Profile Settings" at bounding box center [820, 96] width 172 height 29
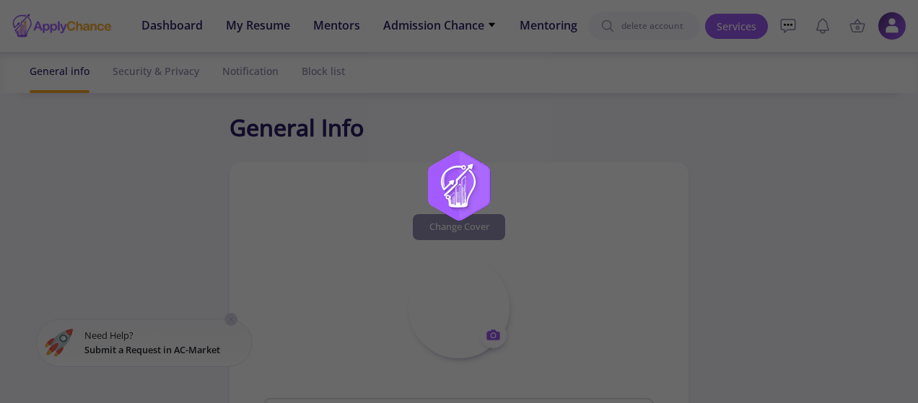
type input "saada"
type textarea "-"
type input "[GEOGRAPHIC_DATA]"
type input "(UTC-12:00) International Date Line West"
type input "ssada"
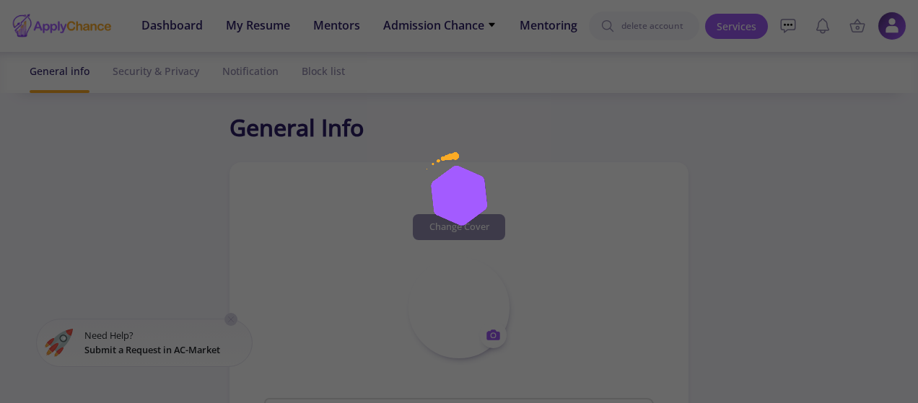
type input "[EMAIL_ADDRESS][DOMAIN_NAME]"
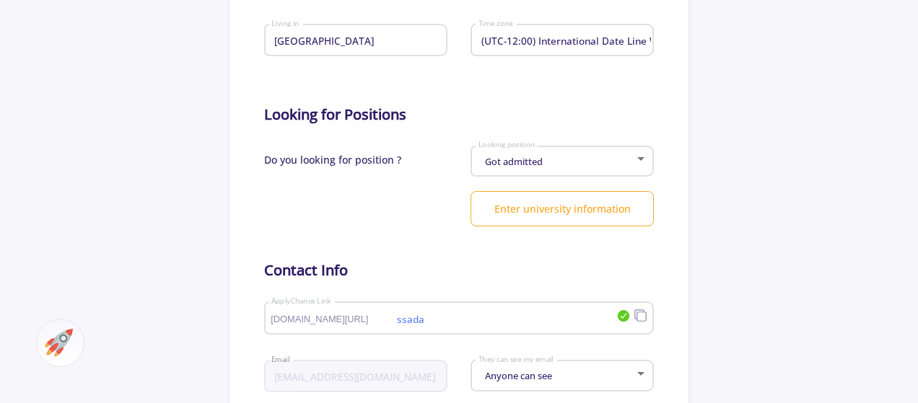
scroll to position [353, 0]
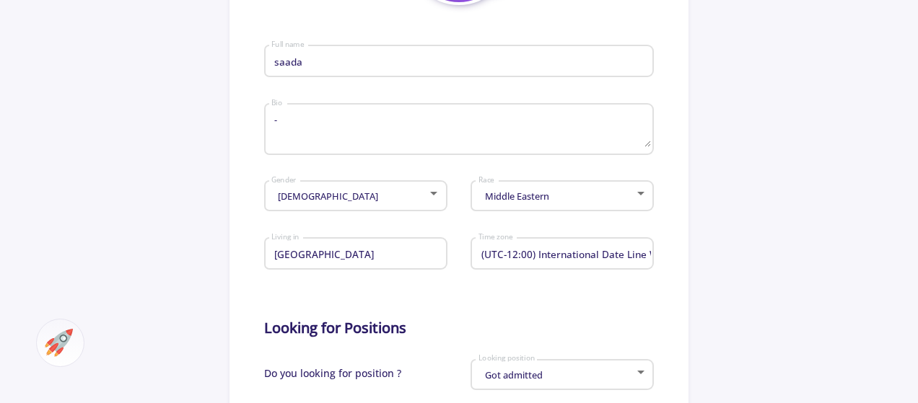
click at [576, 200] on div "Middle Eastern" at bounding box center [556, 196] width 157 height 11
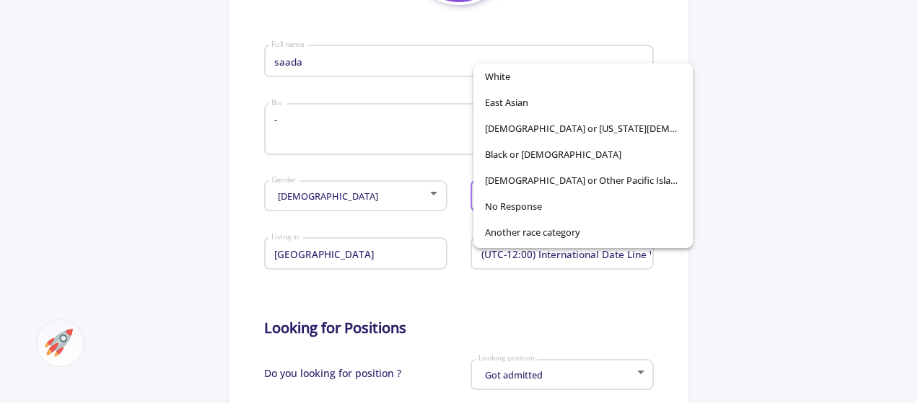
scroll to position [101, 0]
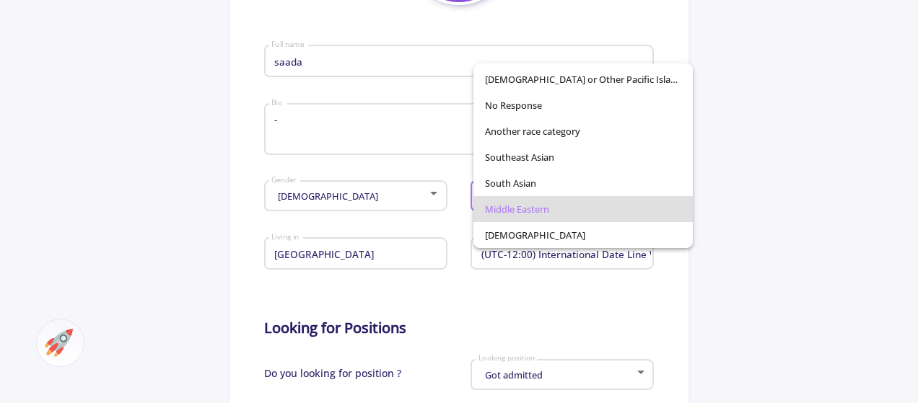
click at [374, 137] on div at bounding box center [459, 201] width 918 height 403
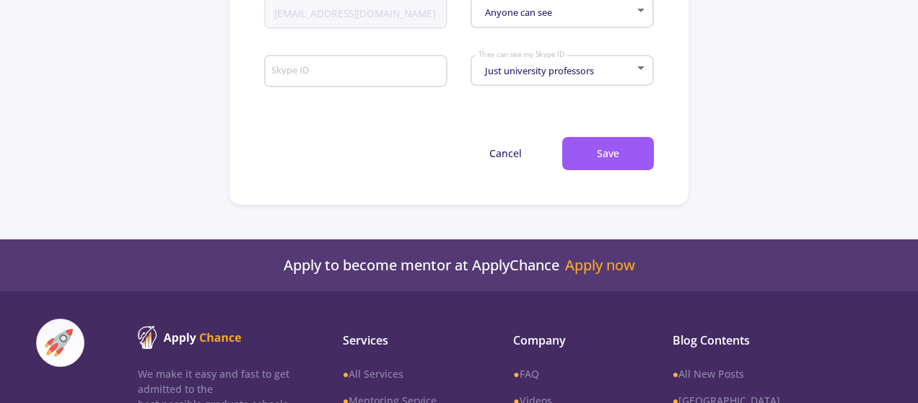
scroll to position [871, 0]
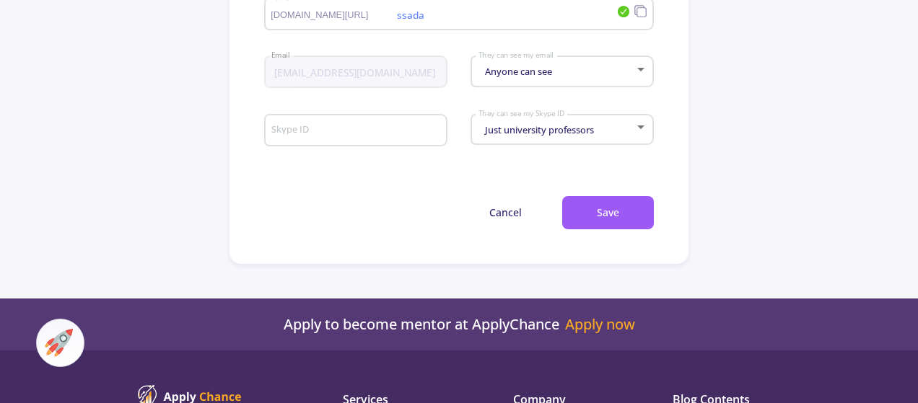
click at [554, 107] on div "Skype ID Just university professors They can see my Skype ID" at bounding box center [459, 132] width 390 height 58
click at [571, 136] on span "Just university professors" at bounding box center [537, 129] width 113 height 13
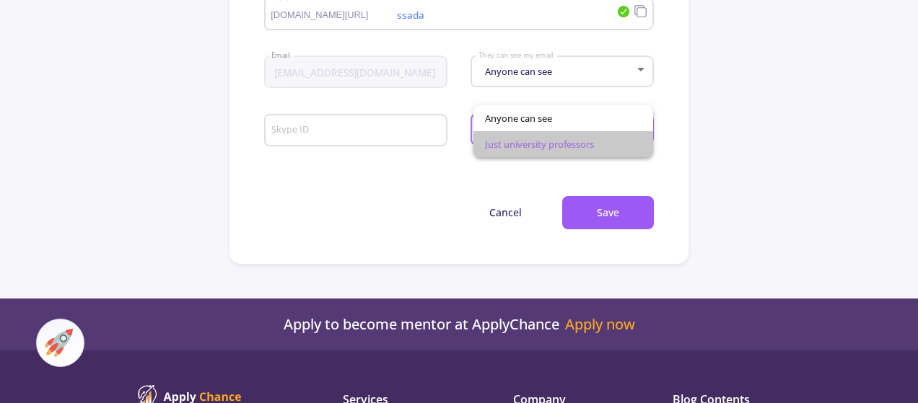
click at [571, 138] on span "Just university professors" at bounding box center [563, 144] width 157 height 26
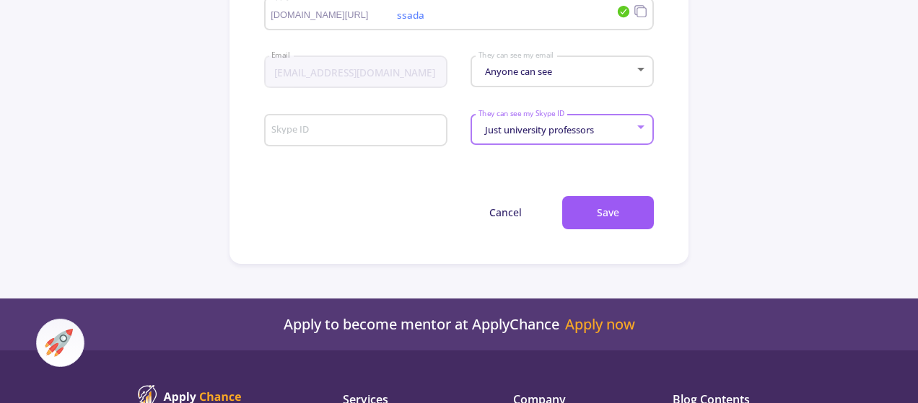
click at [581, 136] on span "Just university professors" at bounding box center [537, 129] width 113 height 13
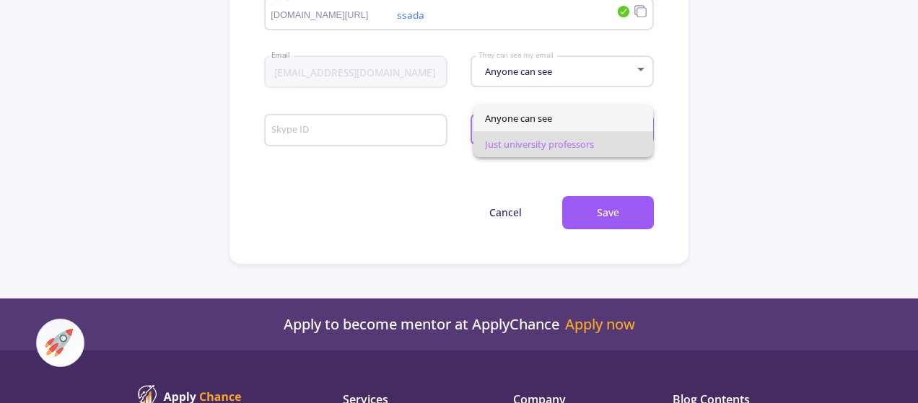
click at [593, 117] on span "Anyone can see" at bounding box center [563, 118] width 157 height 26
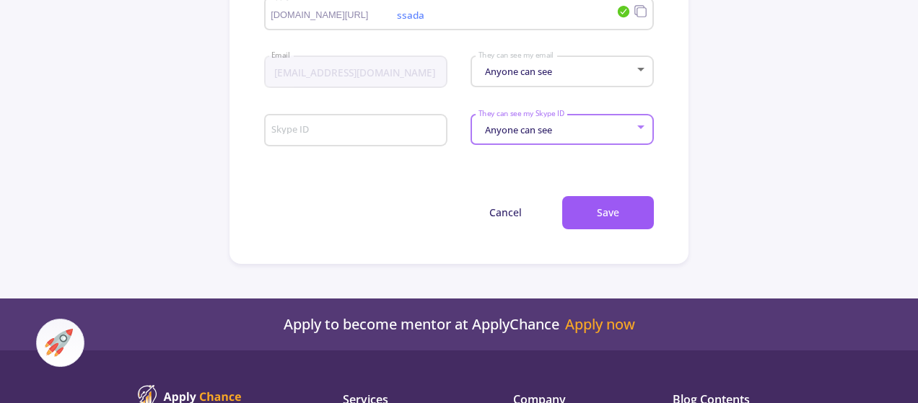
click at [521, 129] on span "Anyone can see" at bounding box center [516, 129] width 71 height 13
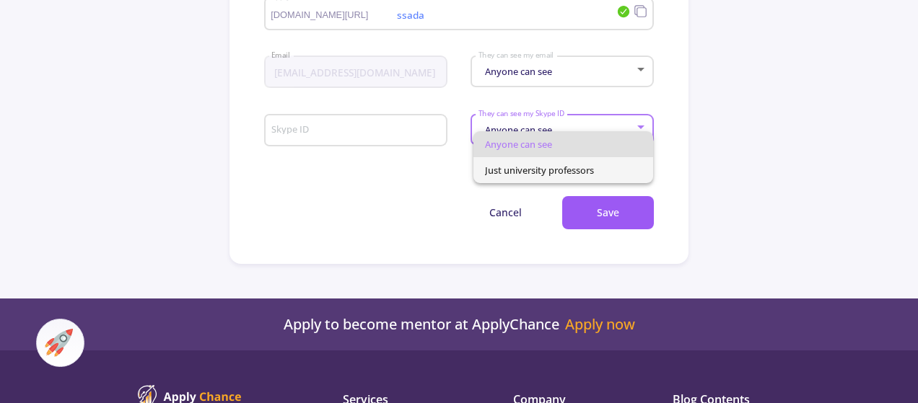
click at [548, 179] on span "Just university professors" at bounding box center [563, 170] width 157 height 26
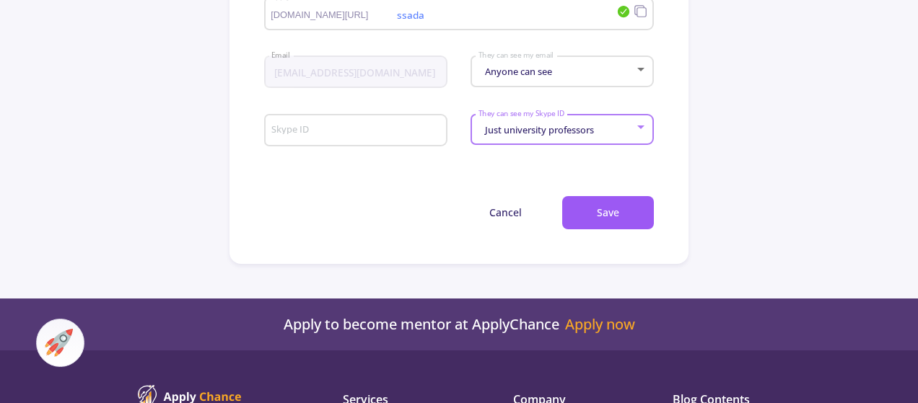
click at [546, 74] on span "Anyone can see" at bounding box center [516, 71] width 71 height 13
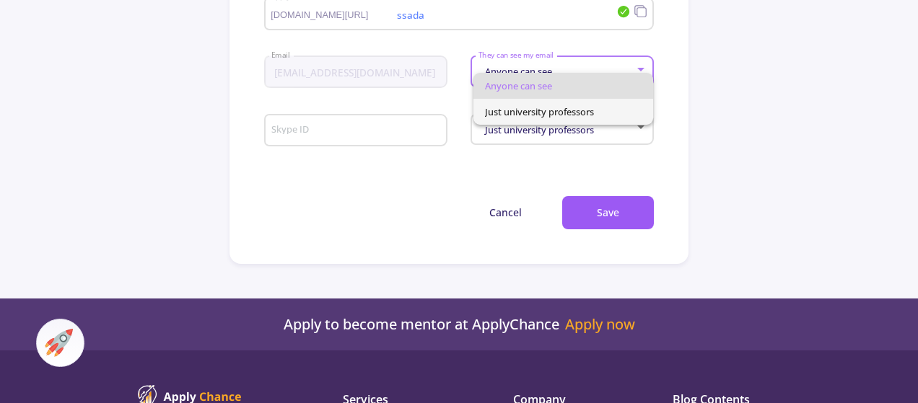
click at [561, 112] on span "Just university professors" at bounding box center [563, 112] width 157 height 26
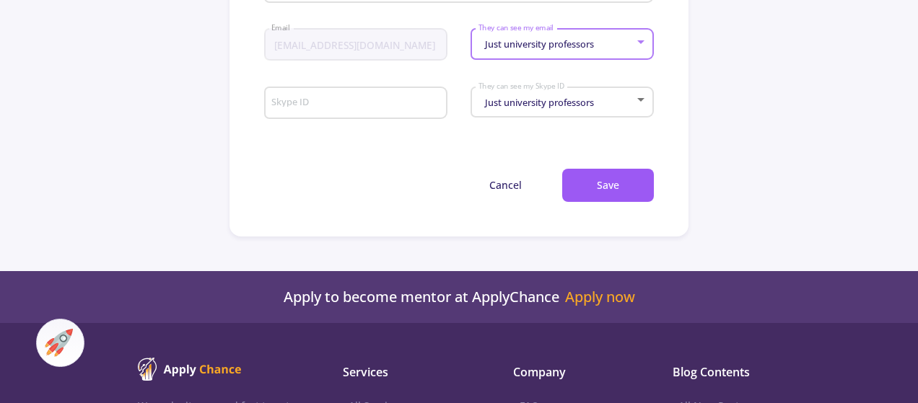
scroll to position [921, 0]
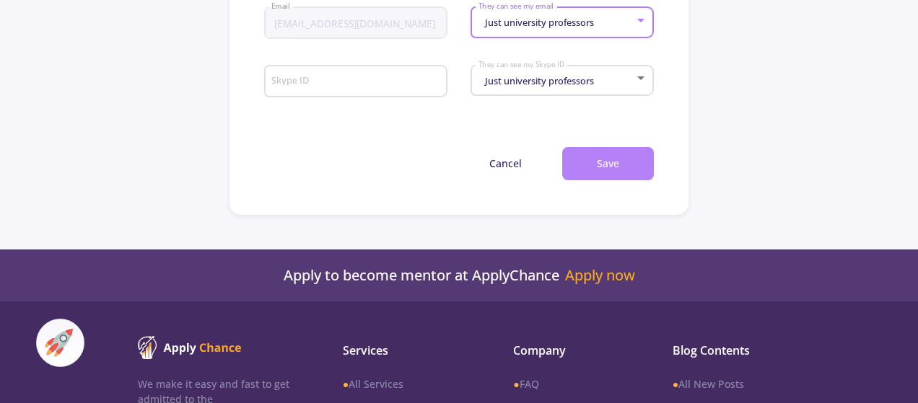
click at [586, 150] on button "Save" at bounding box center [608, 164] width 92 height 34
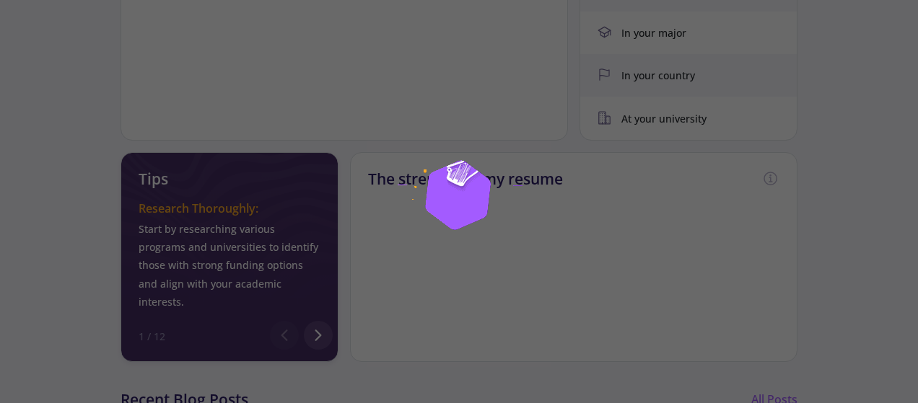
scroll to position [652, 0]
